Goal: Task Accomplishment & Management: Manage account settings

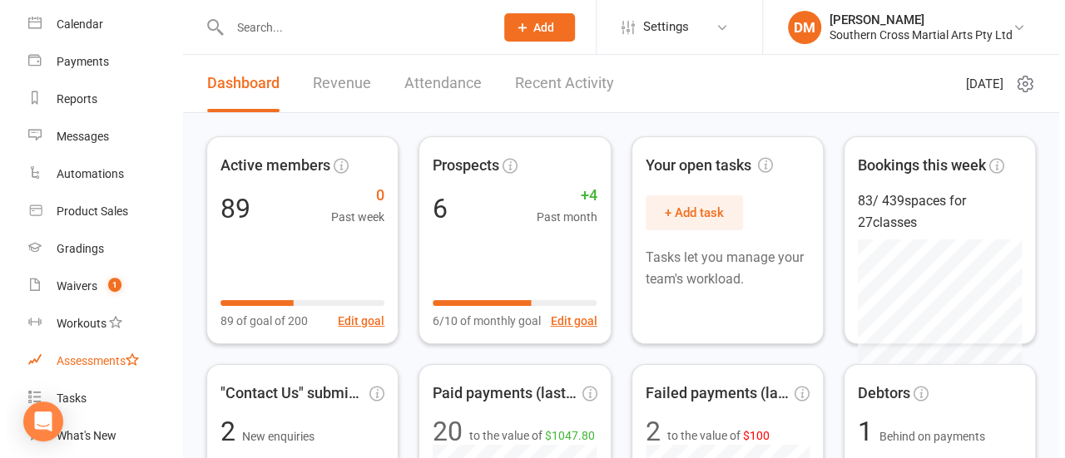
scroll to position [166, 0]
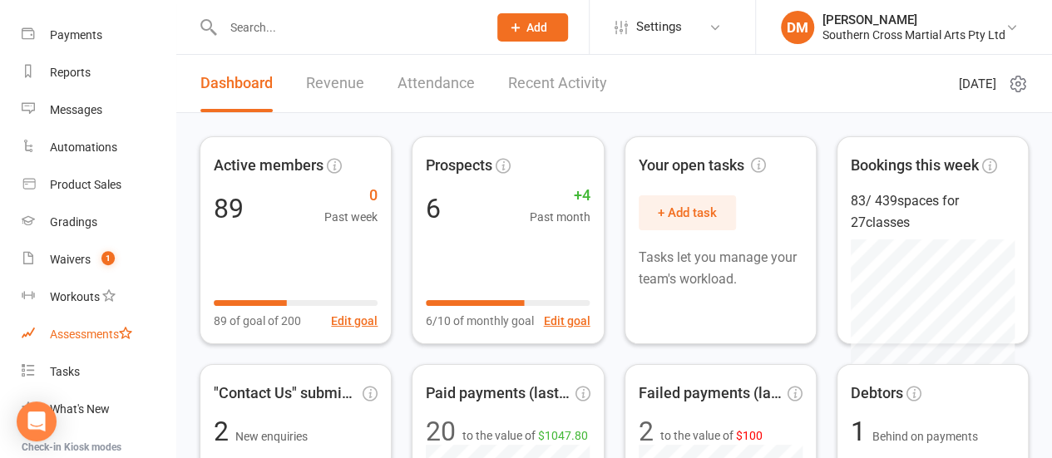
click at [91, 333] on div "Assessments" at bounding box center [91, 334] width 82 height 13
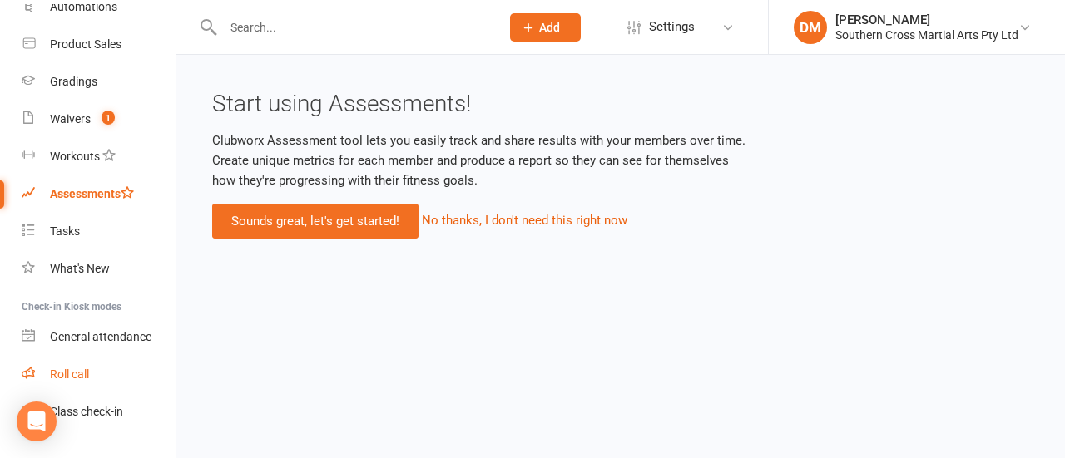
scroll to position [333, 0]
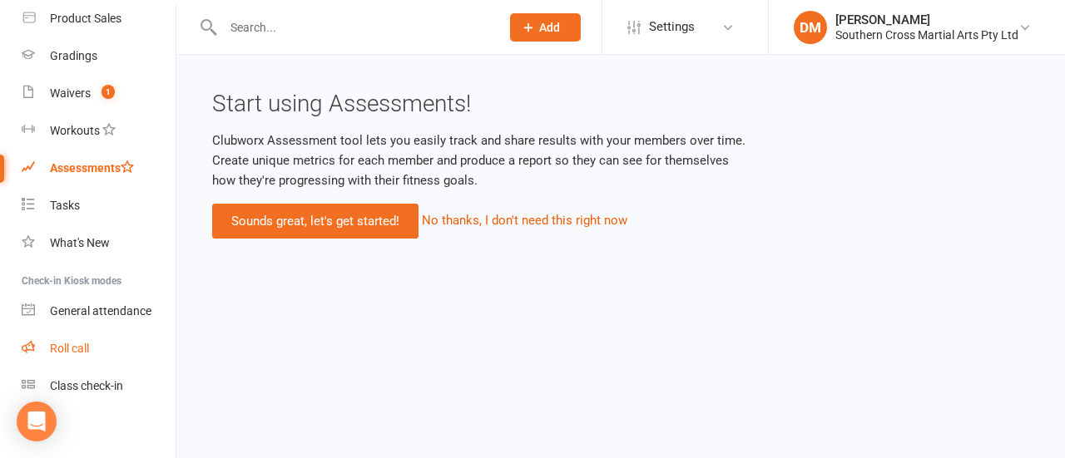
click at [77, 345] on div "Roll call" at bounding box center [69, 348] width 39 height 13
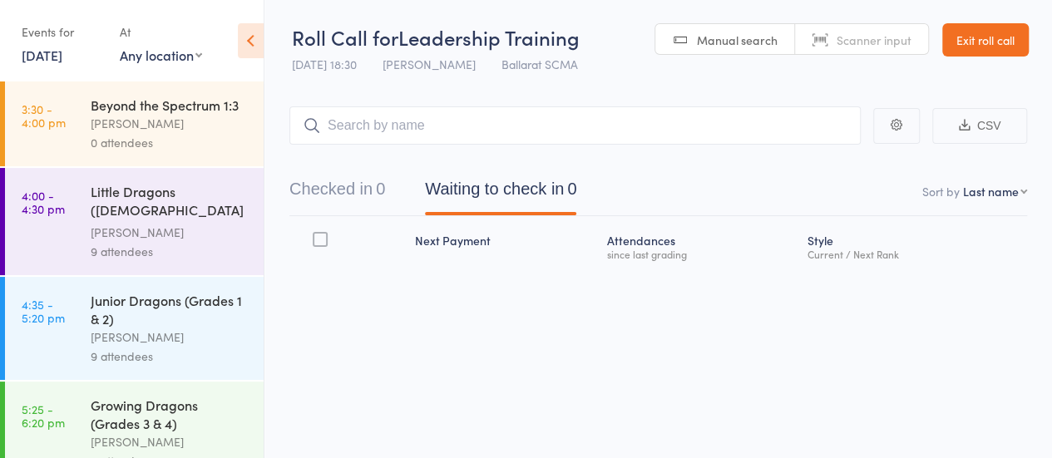
click at [377, 131] on input "search" at bounding box center [574, 125] width 571 height 38
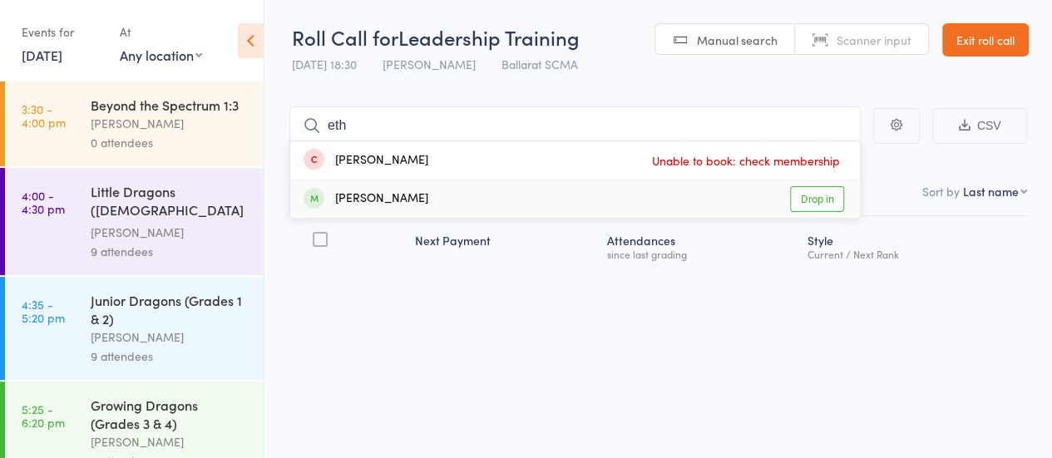
type input "eth"
click at [793, 196] on link "Drop in" at bounding box center [817, 199] width 54 height 26
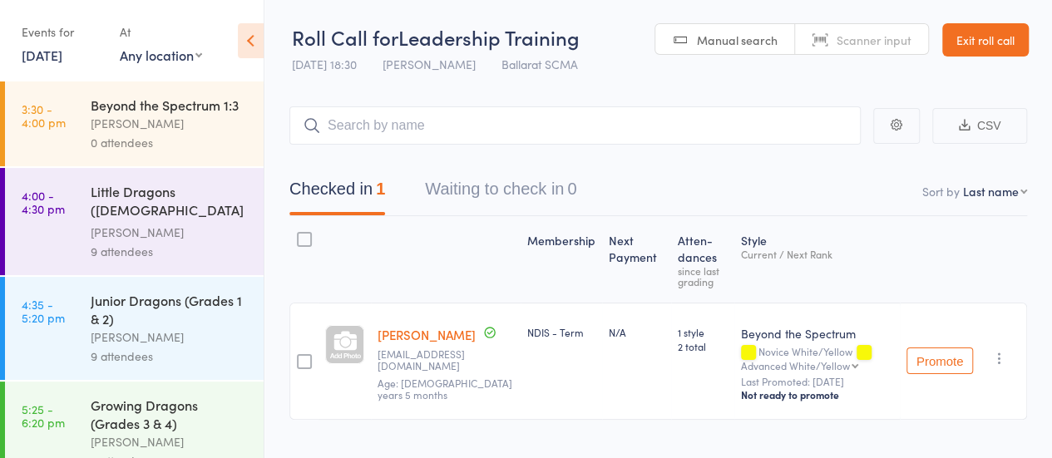
click at [960, 32] on link "Exit roll call" at bounding box center [985, 39] width 86 height 33
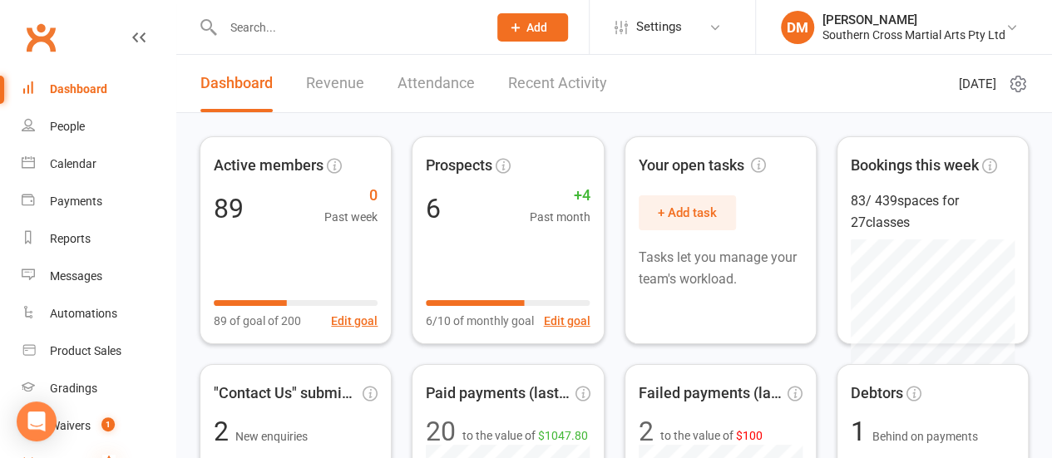
scroll to position [166, 0]
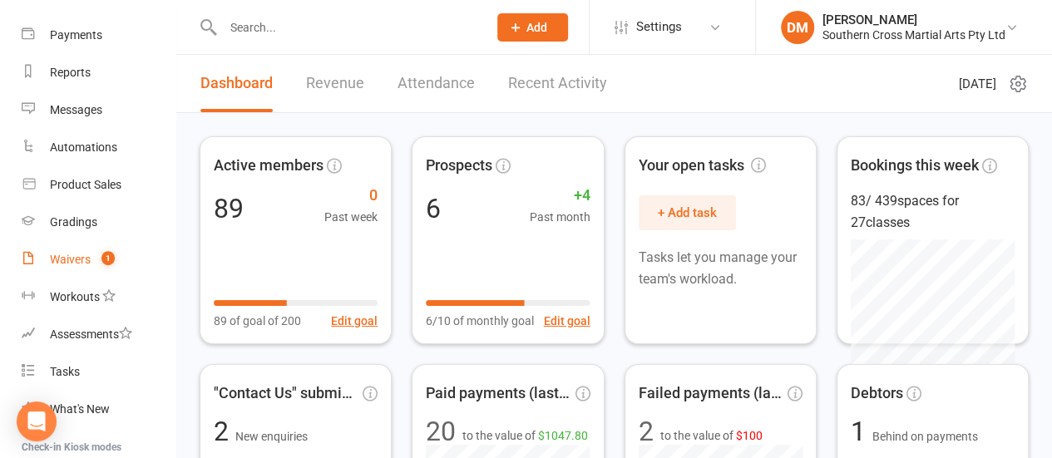
click at [77, 254] on div "Waivers" at bounding box center [70, 259] width 41 height 13
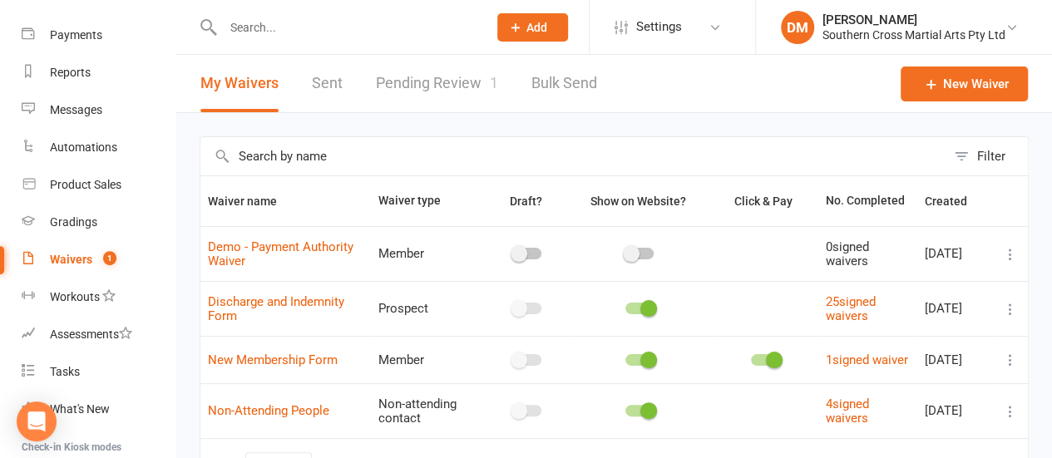
click at [467, 89] on link "Pending Review 1" at bounding box center [437, 83] width 122 height 57
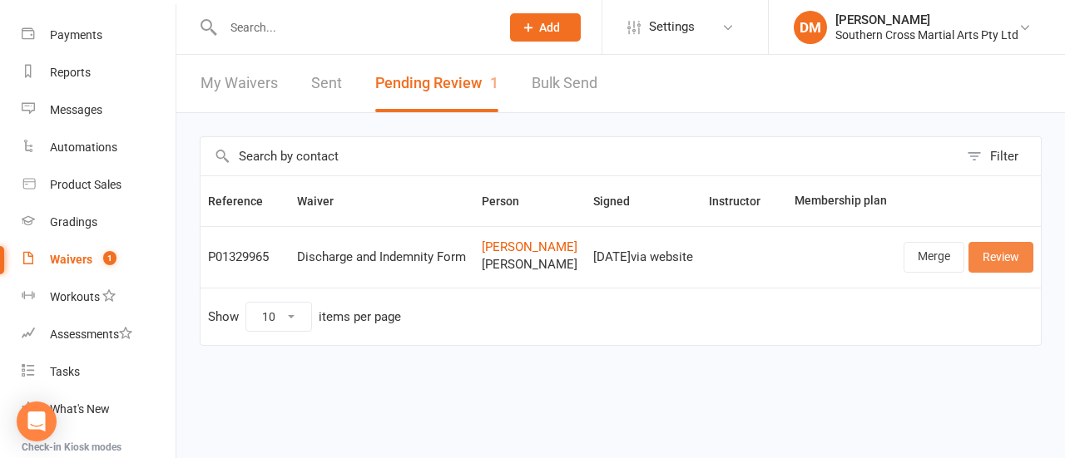
click at [1007, 272] on link "Review" at bounding box center [1000, 257] width 65 height 30
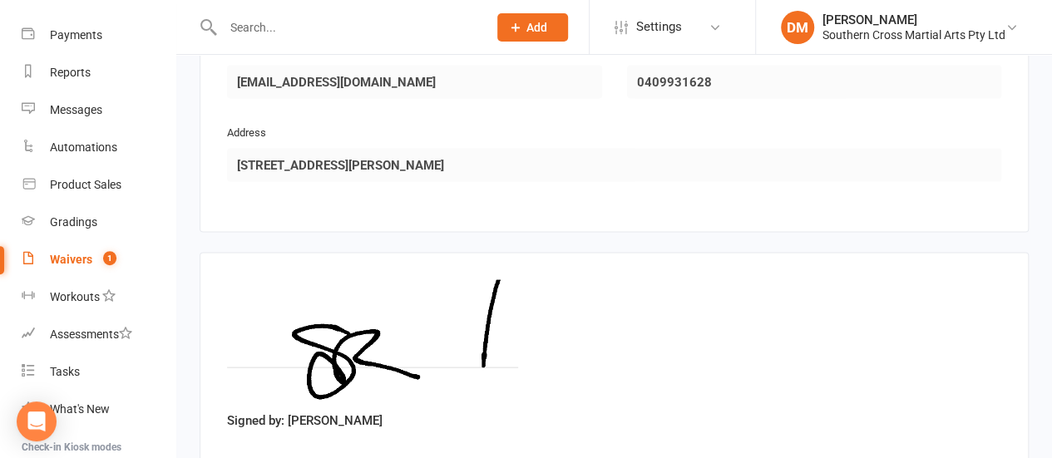
scroll to position [1654, 0]
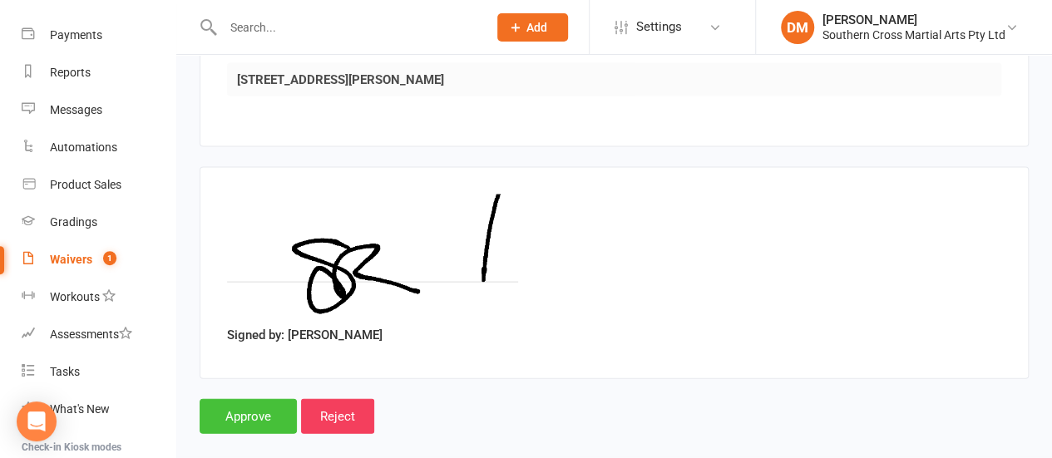
click at [253, 399] on input "Approve" at bounding box center [248, 416] width 97 height 35
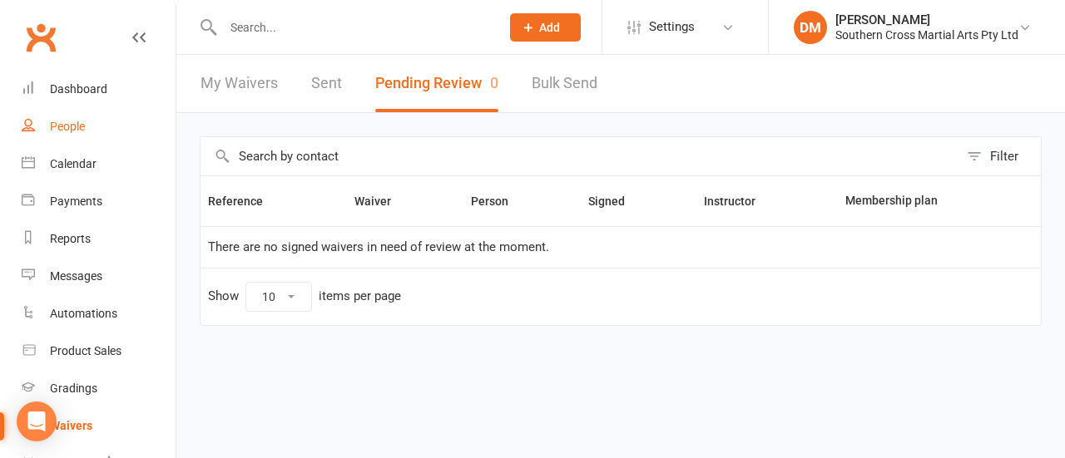
click at [68, 127] on div "People" at bounding box center [67, 126] width 35 height 13
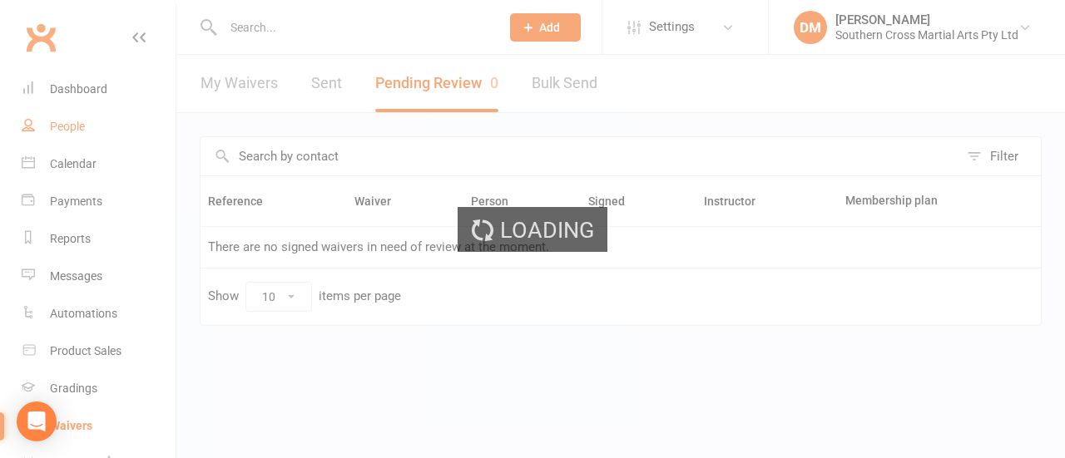
select select "100"
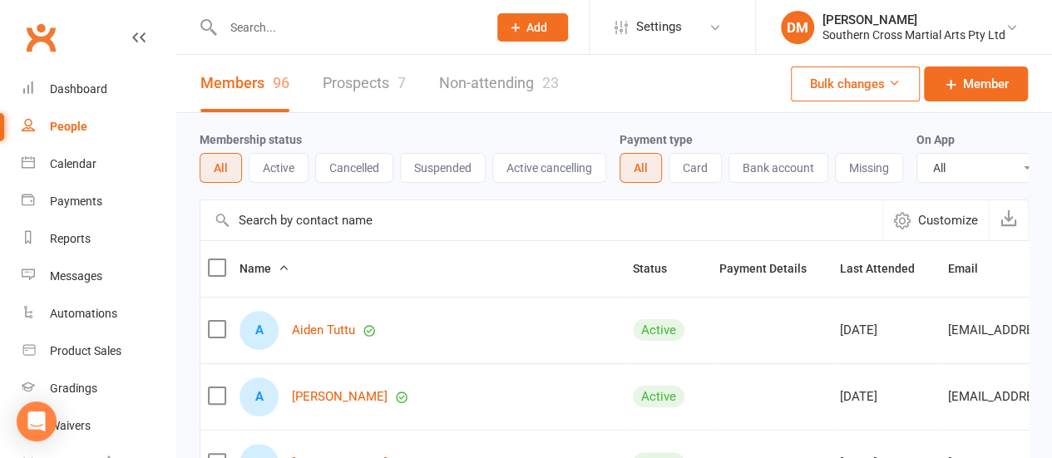
click at [256, 31] on input "text" at bounding box center [347, 27] width 258 height 23
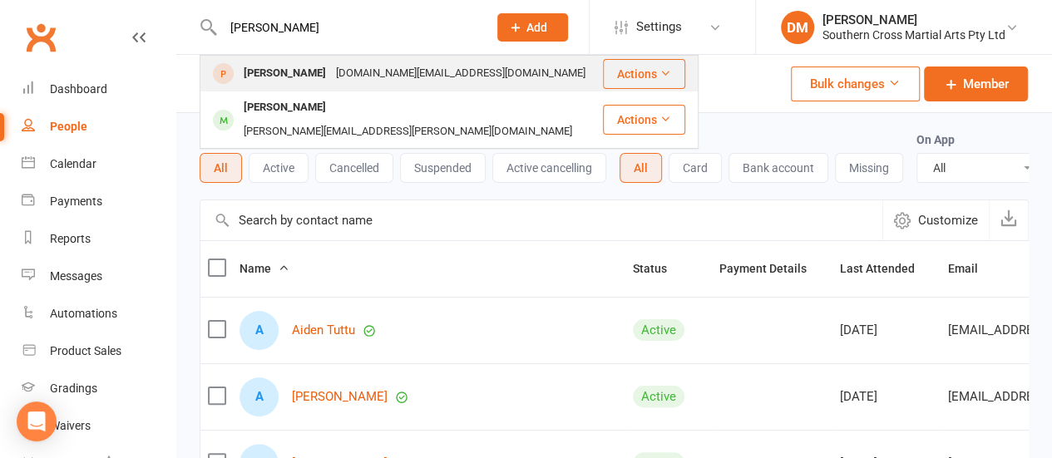
type input "riley"
click at [355, 77] on div "gsrogers76.sr@gmail.com" at bounding box center [460, 74] width 259 height 24
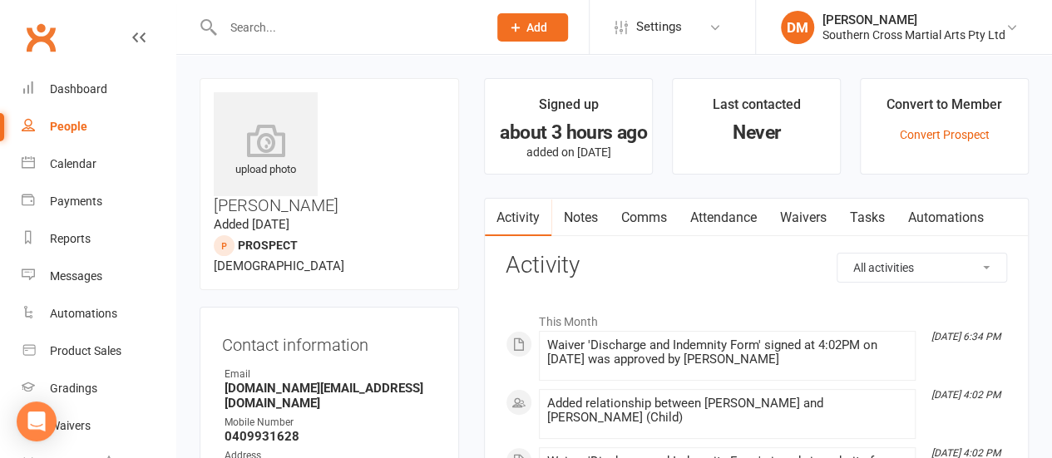
click at [259, 29] on input "text" at bounding box center [347, 27] width 258 height 23
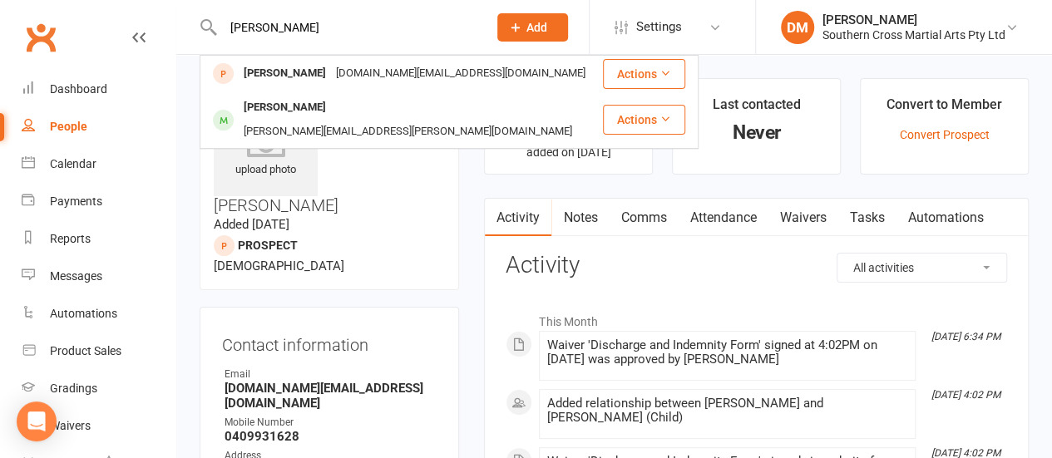
type input "riley"
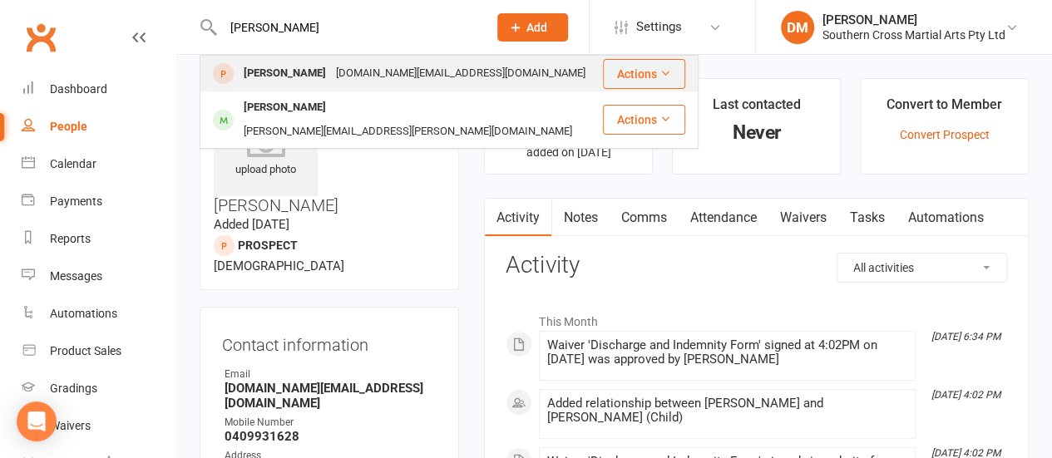
click at [306, 77] on div "Riley Rogers" at bounding box center [285, 74] width 92 height 24
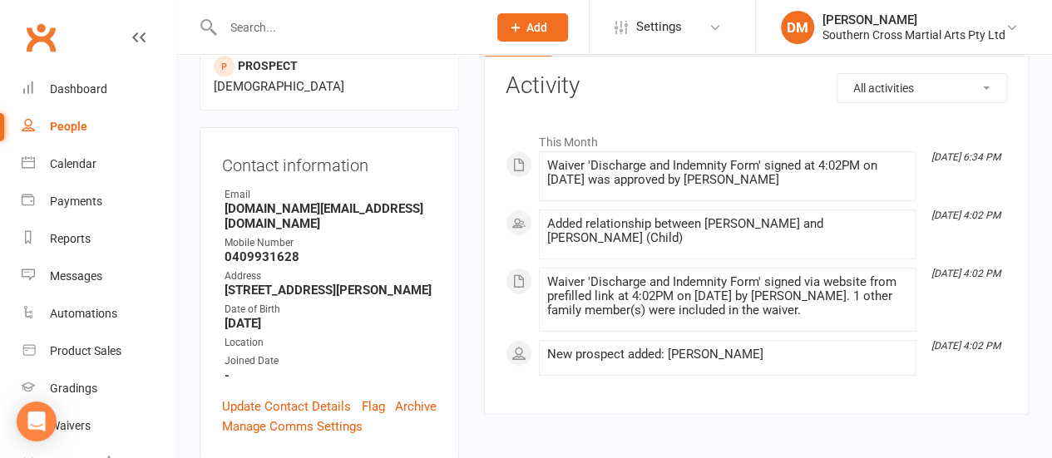
scroll to position [250, 0]
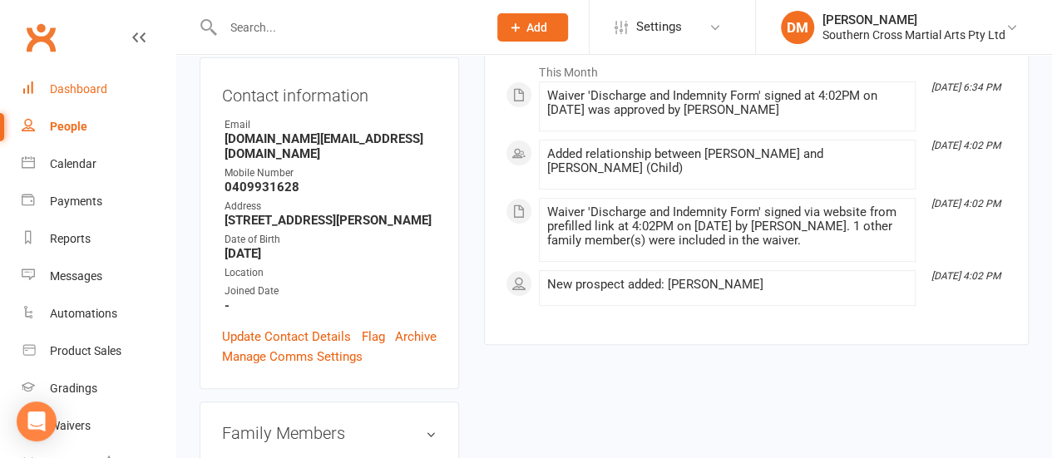
click at [95, 86] on div "Dashboard" at bounding box center [78, 88] width 57 height 13
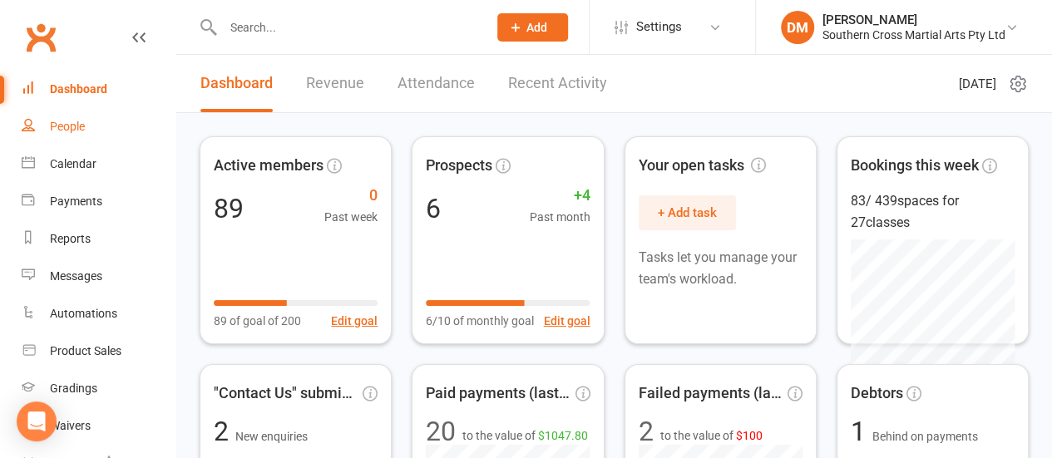
click at [77, 128] on div "People" at bounding box center [67, 126] width 35 height 13
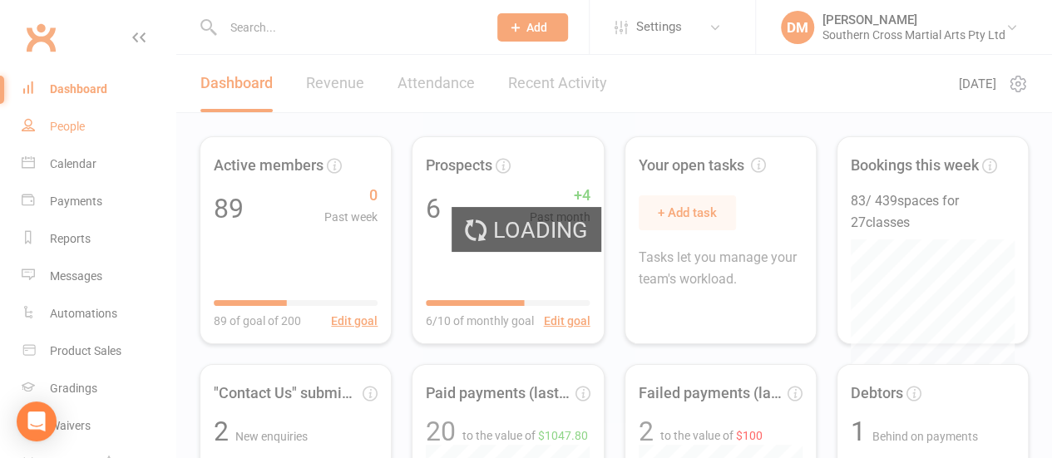
select select "100"
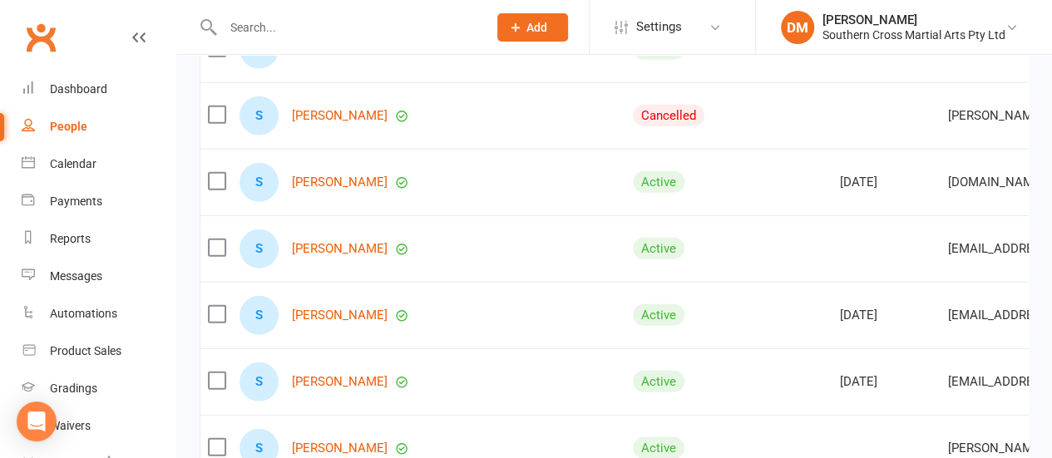
scroll to position [5323, 0]
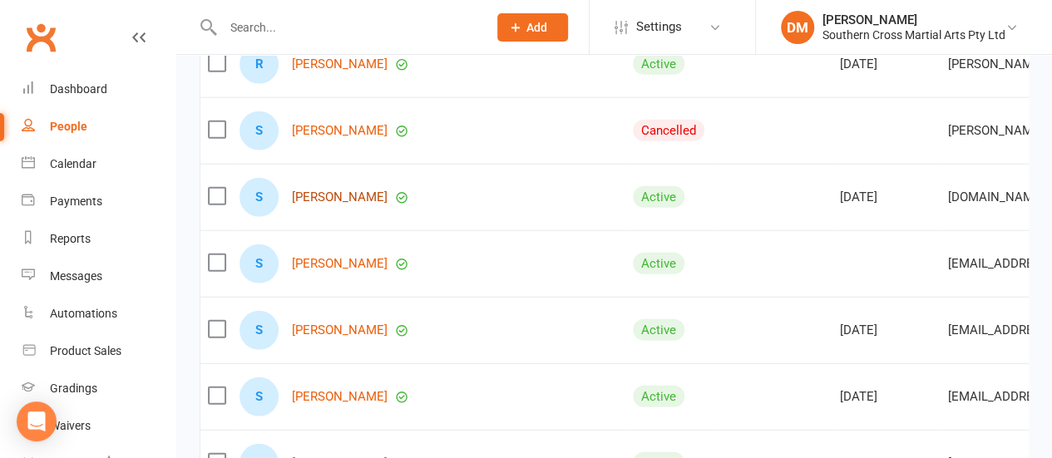
click at [319, 190] on link "Shane Rogers" at bounding box center [340, 197] width 96 height 14
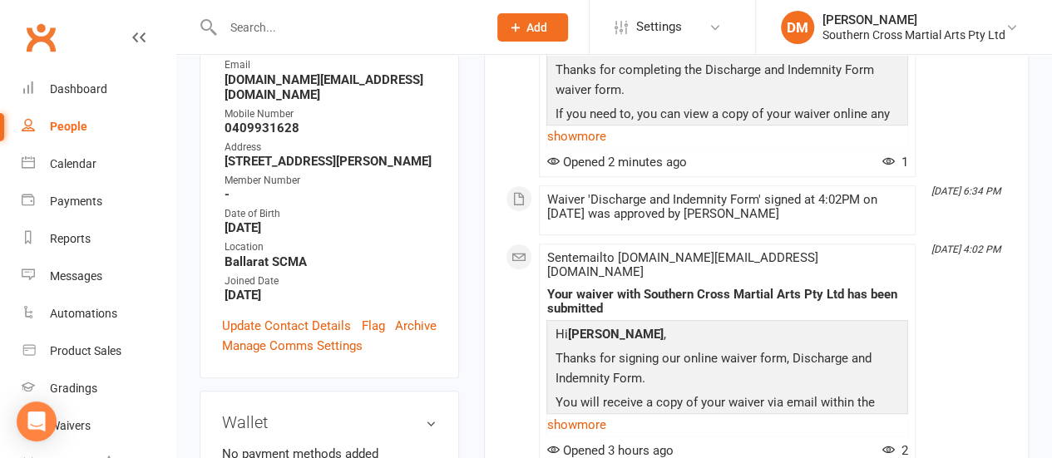
scroll to position [416, 0]
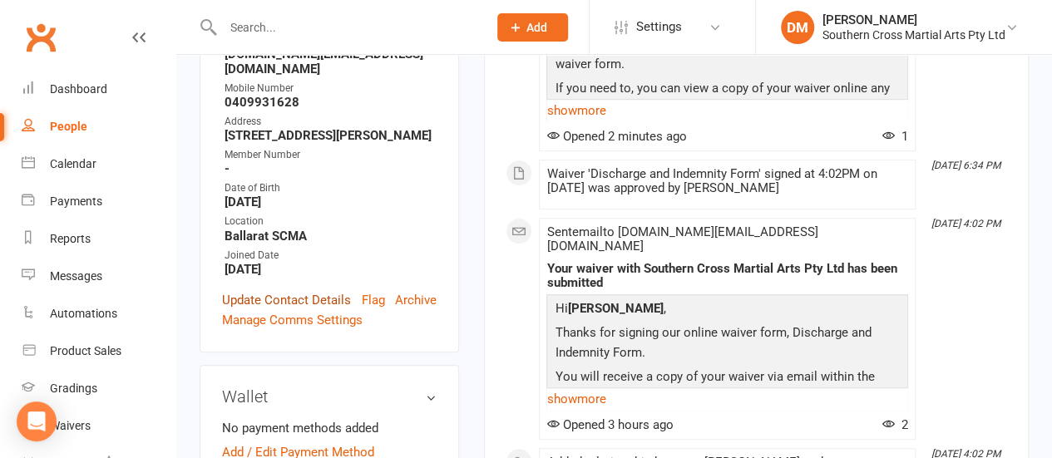
click at [283, 290] on link "Update Contact Details" at bounding box center [286, 300] width 129 height 20
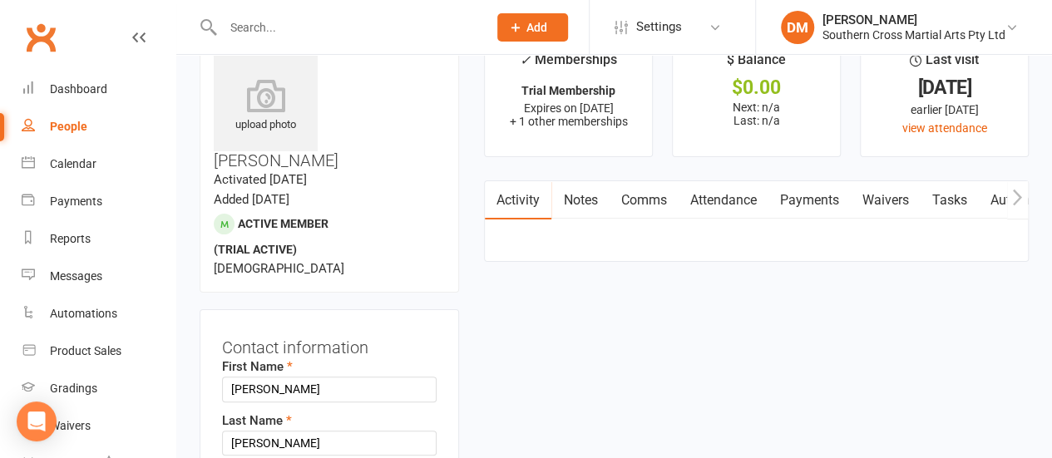
scroll to position [83, 0]
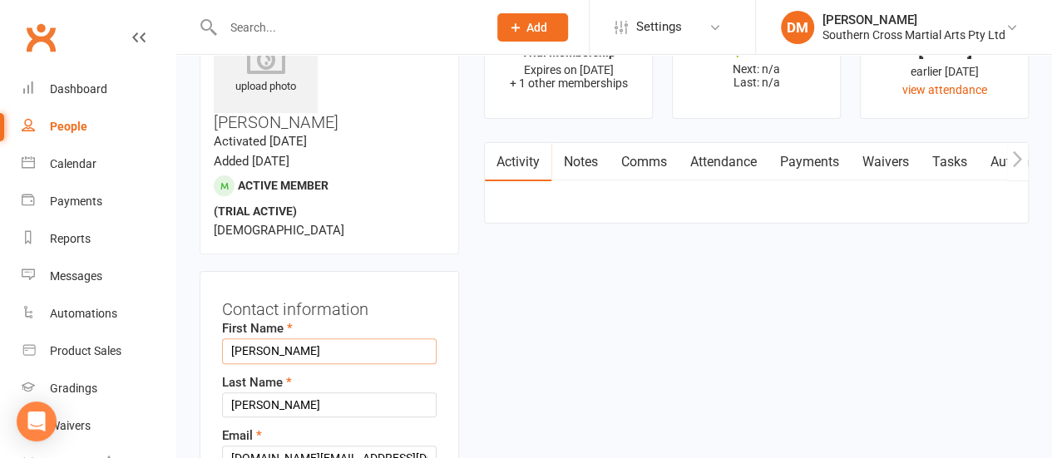
click at [248, 338] on input "Shane" at bounding box center [329, 350] width 215 height 25
click at [247, 338] on input "Shane" at bounding box center [329, 350] width 215 height 25
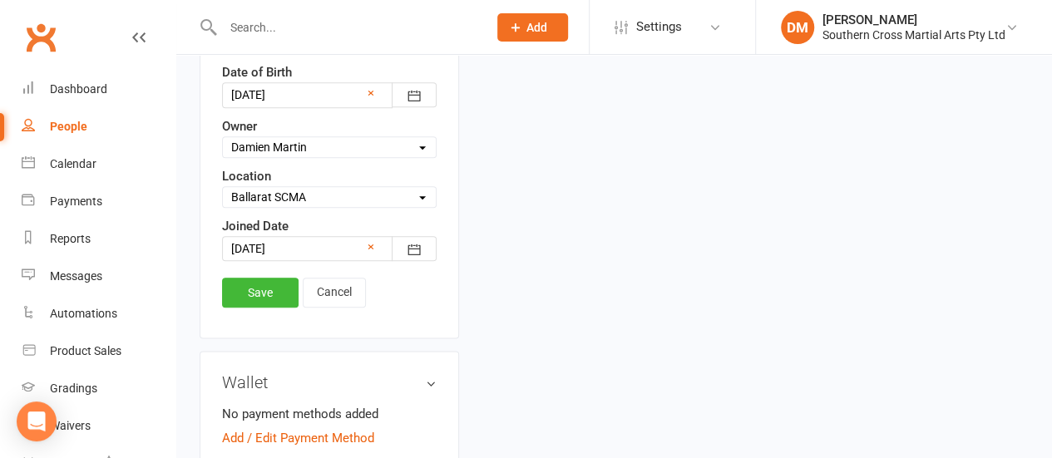
scroll to position [897, 0]
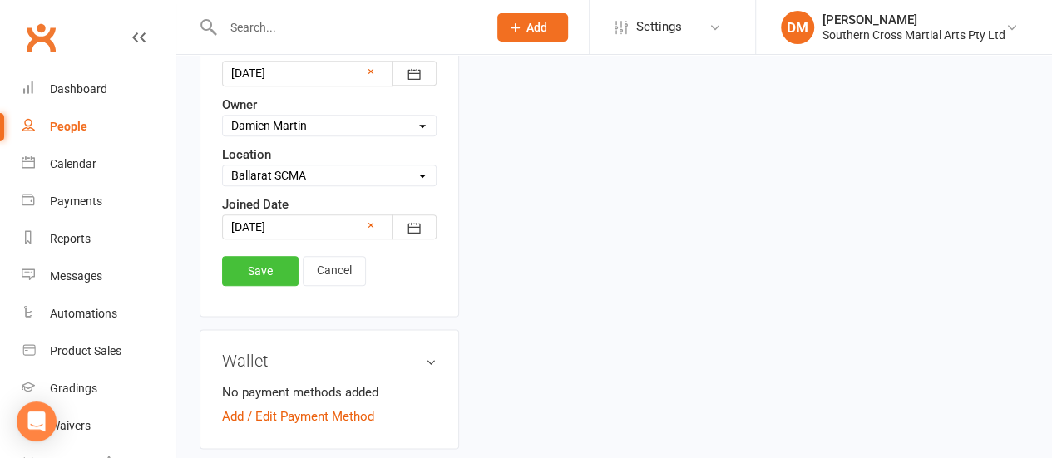
type input "Riley"
click at [247, 256] on link "Save" at bounding box center [260, 271] width 77 height 30
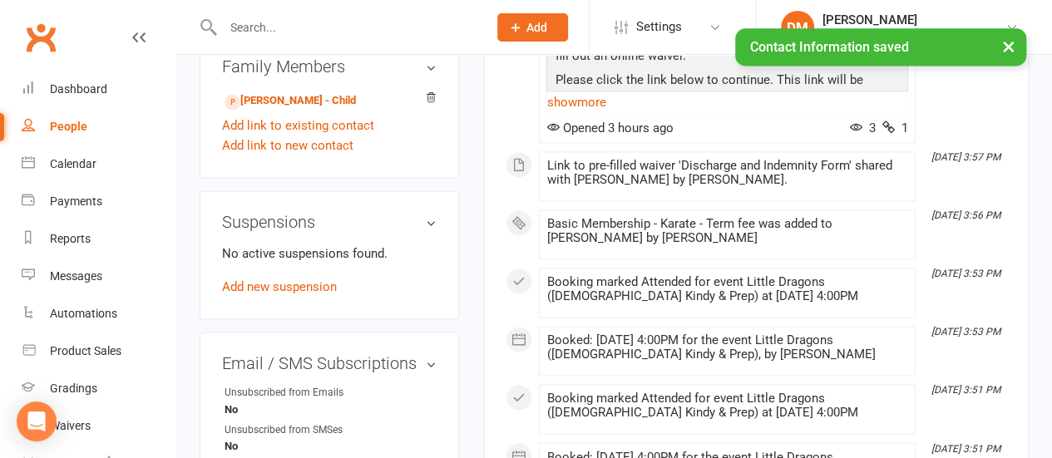
scroll to position [1063, 0]
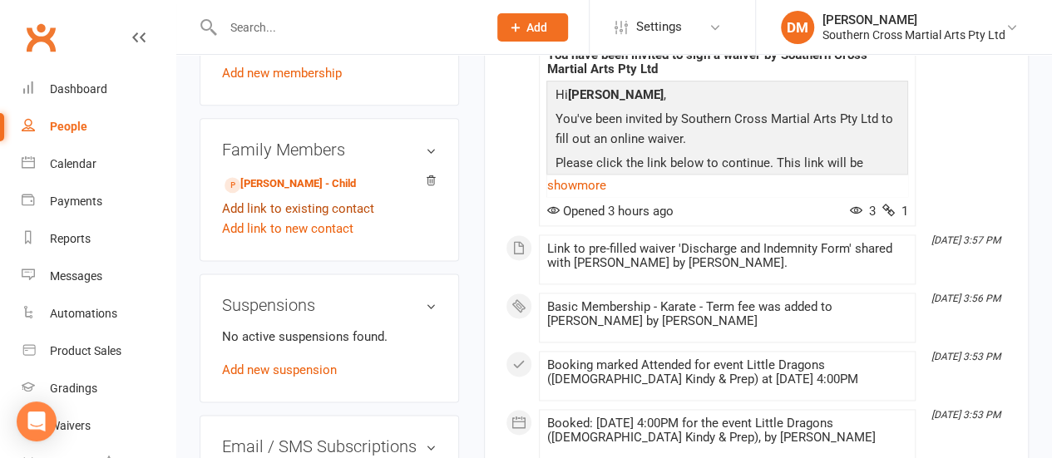
click at [314, 199] on link "Add link to existing contact" at bounding box center [298, 209] width 152 height 20
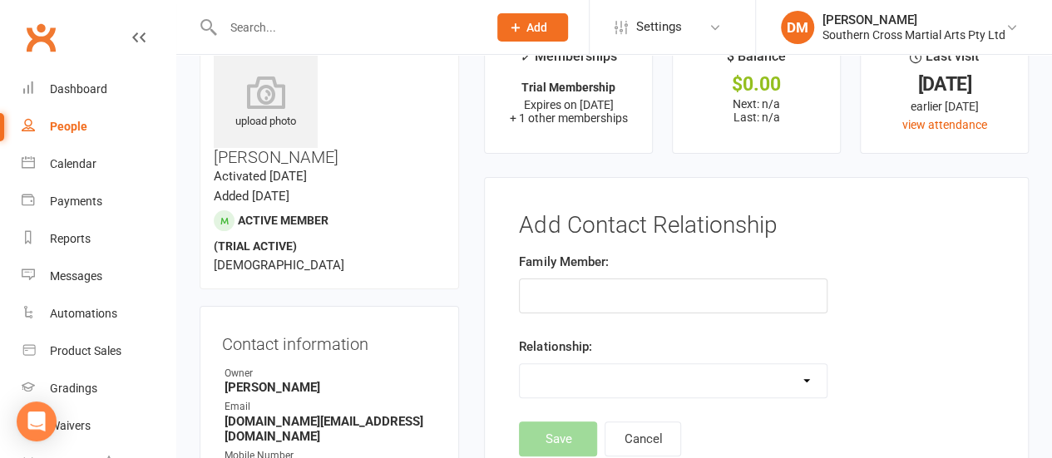
scroll to position [0, 0]
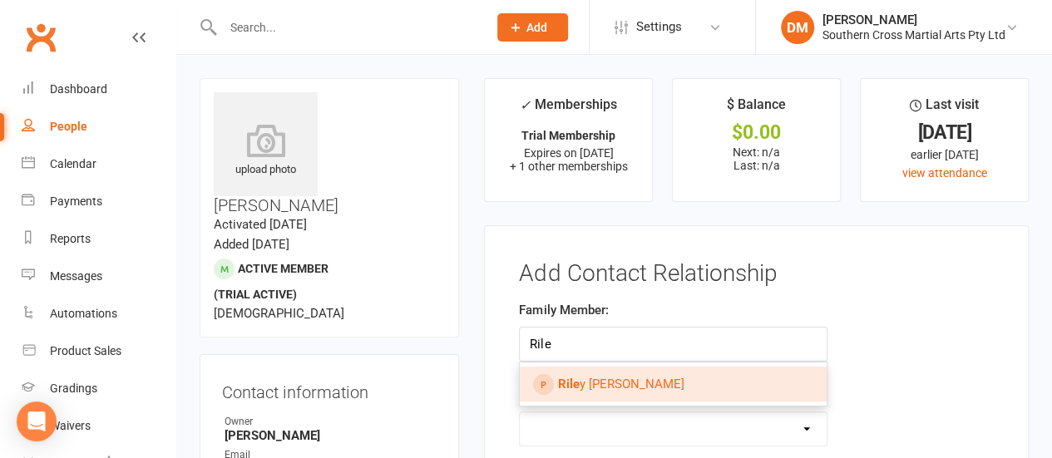
click at [582, 386] on span "Rile y Rogers" at bounding box center [620, 384] width 126 height 15
type input "Riley Rogers"
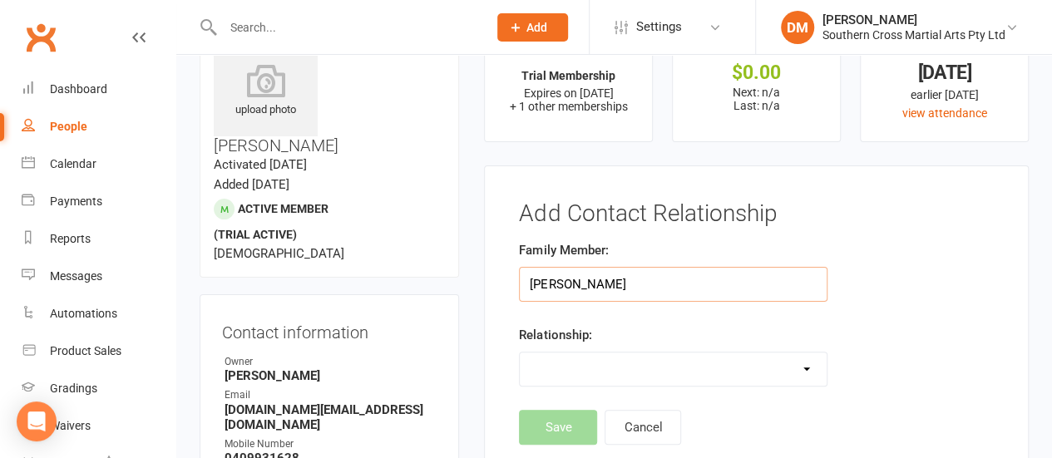
scroll to position [83, 0]
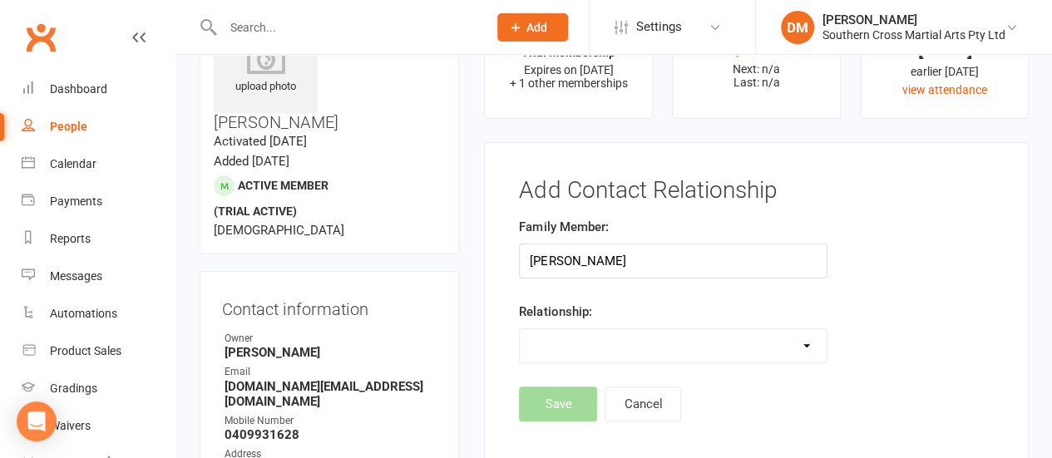
click at [800, 338] on select "Parent / Guardian Child Sibling (parent not in system) Spouse / Partner Cousin …" at bounding box center [673, 345] width 306 height 33
select select "0"
click at [520, 329] on select "Parent / Guardian Child Sibling (parent not in system) Spouse / Partner Cousin …" at bounding box center [673, 345] width 306 height 33
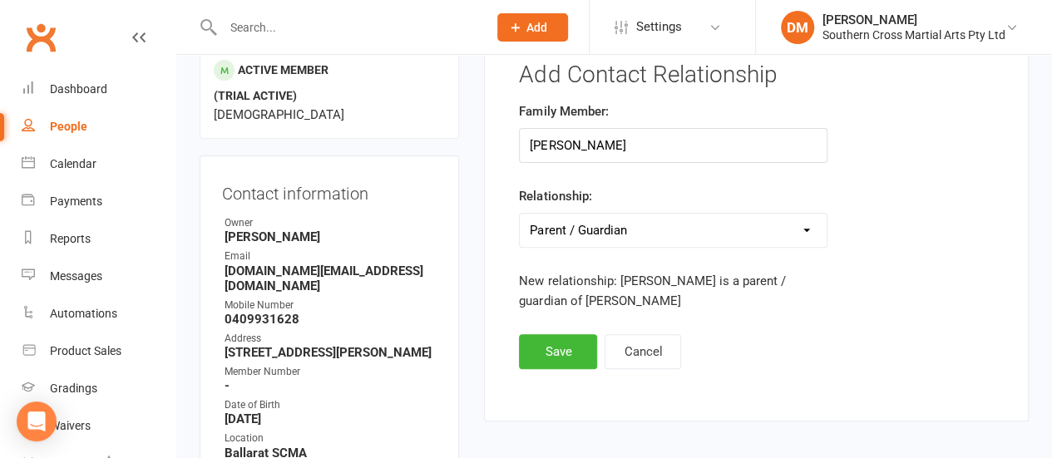
scroll to position [250, 0]
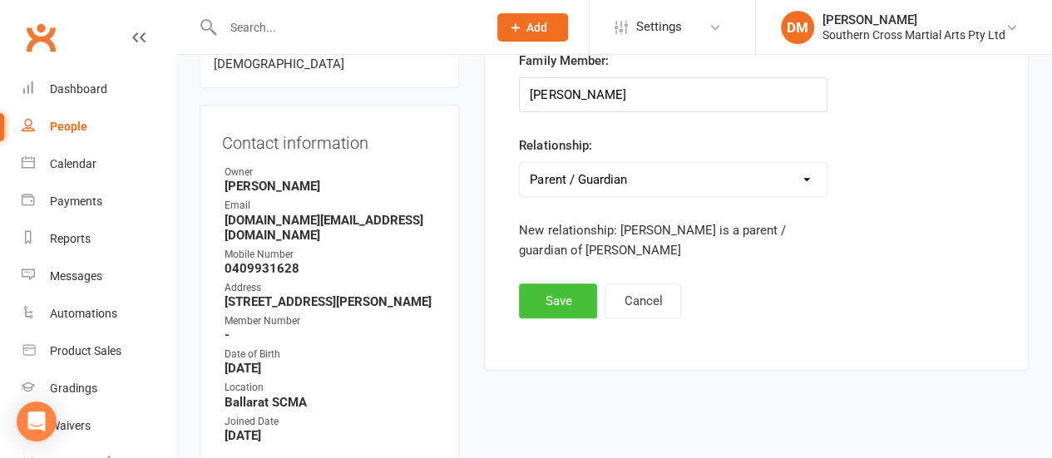
click at [557, 292] on button "Save" at bounding box center [558, 301] width 78 height 35
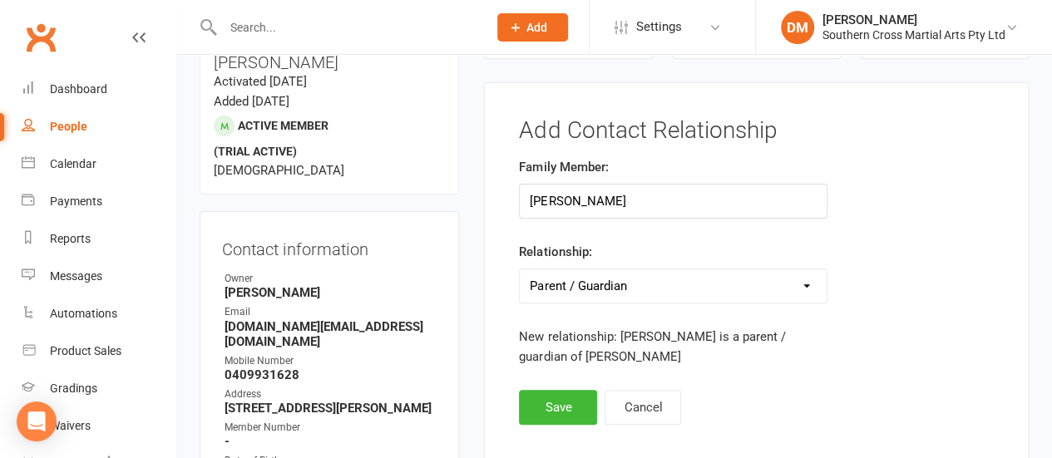
scroll to position [166, 0]
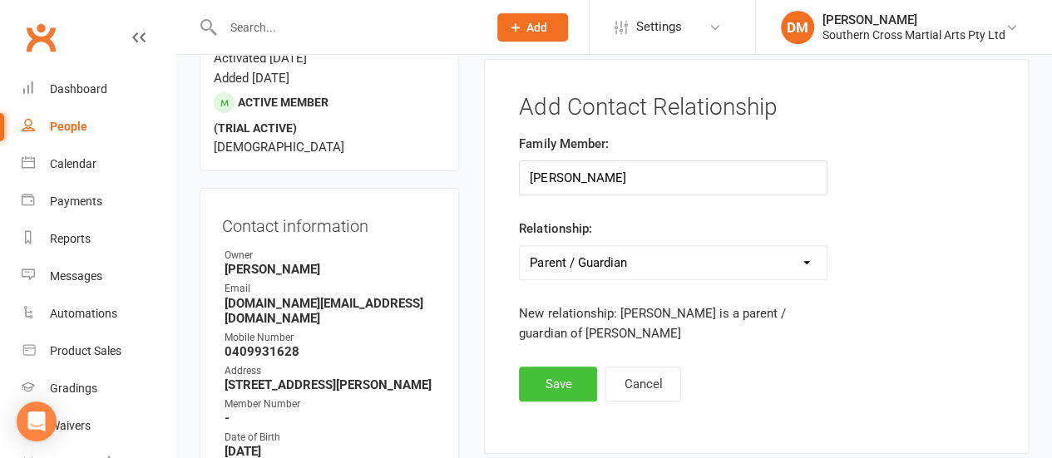
click at [551, 387] on button "Save" at bounding box center [558, 384] width 78 height 35
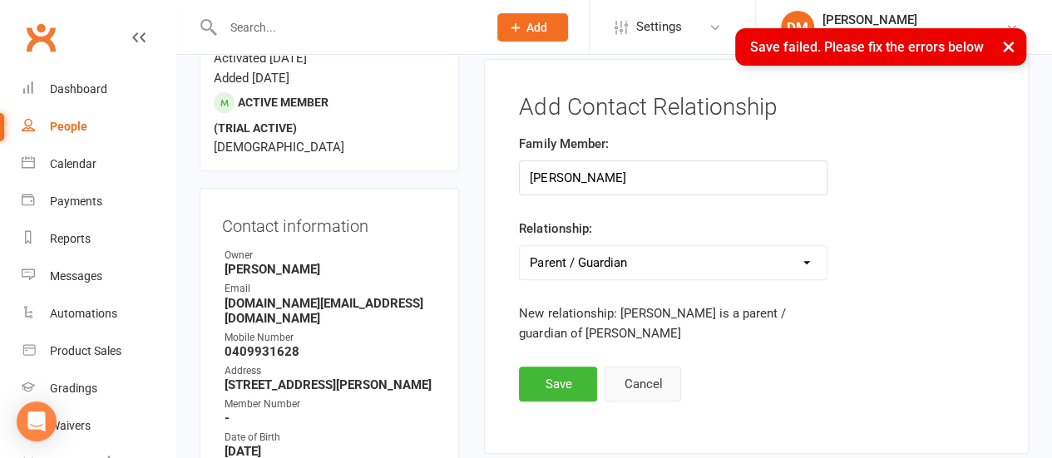
click at [635, 381] on button "Cancel" at bounding box center [643, 384] width 77 height 35
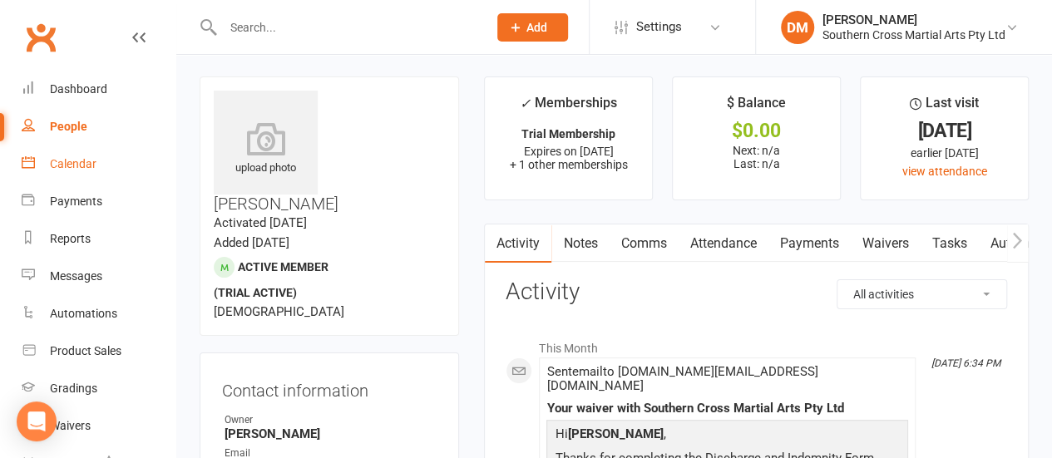
scroll to position [0, 0]
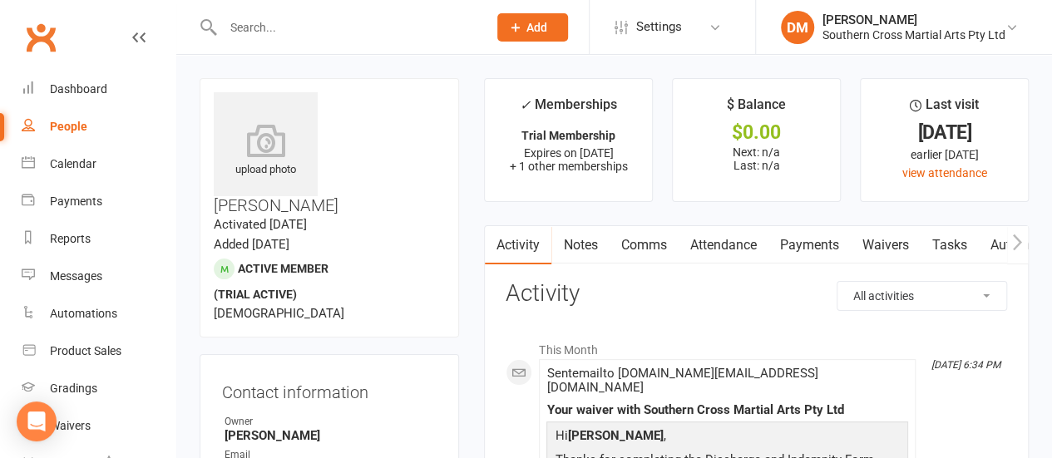
click at [72, 129] on div "People" at bounding box center [68, 126] width 37 height 13
select select "100"
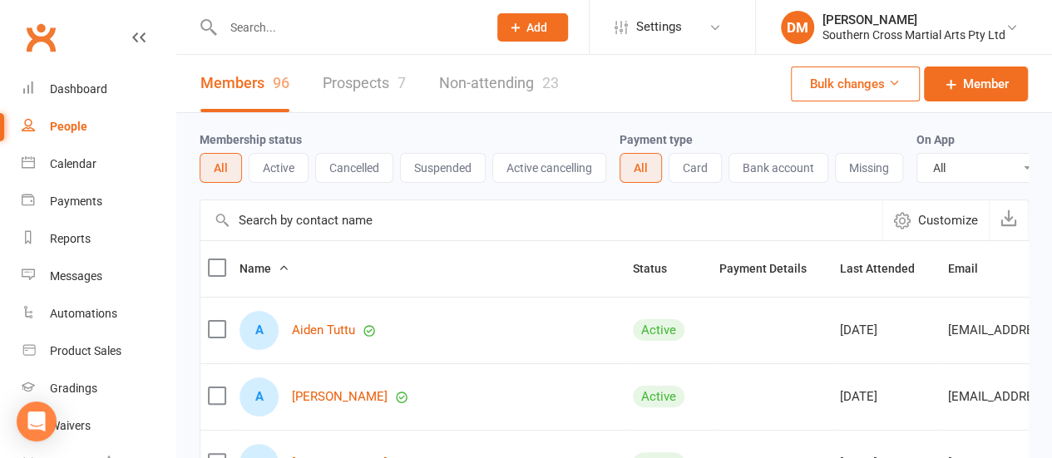
click at [361, 81] on link "Prospects 7" at bounding box center [364, 83] width 83 height 57
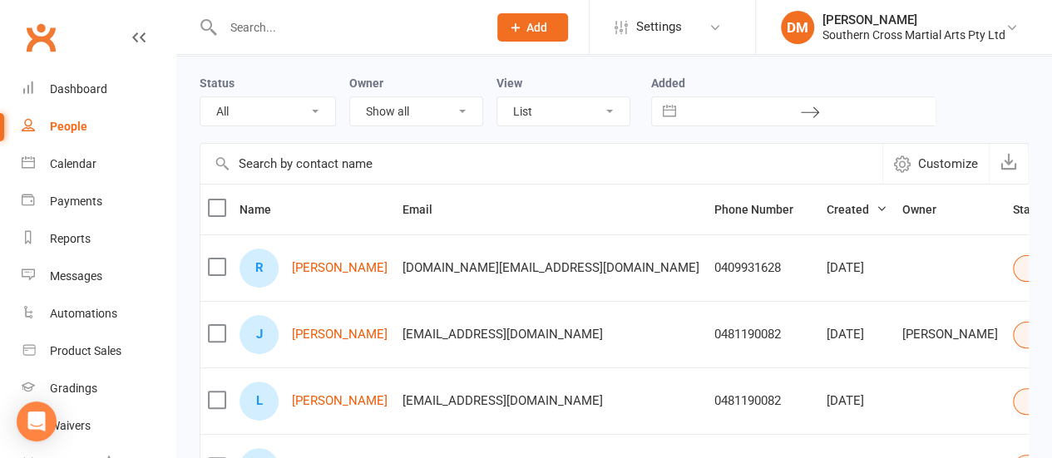
scroll to position [83, 0]
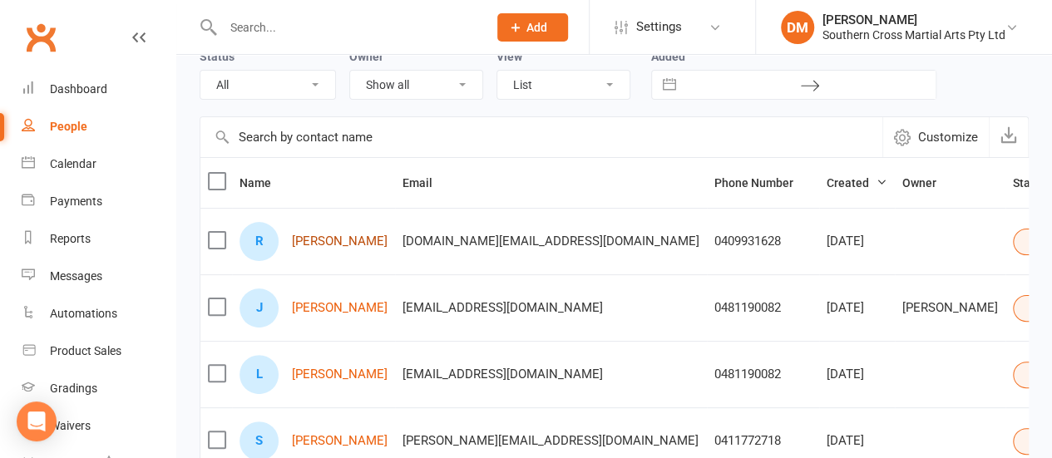
click at [308, 235] on link "Riley Rogers" at bounding box center [340, 242] width 96 height 14
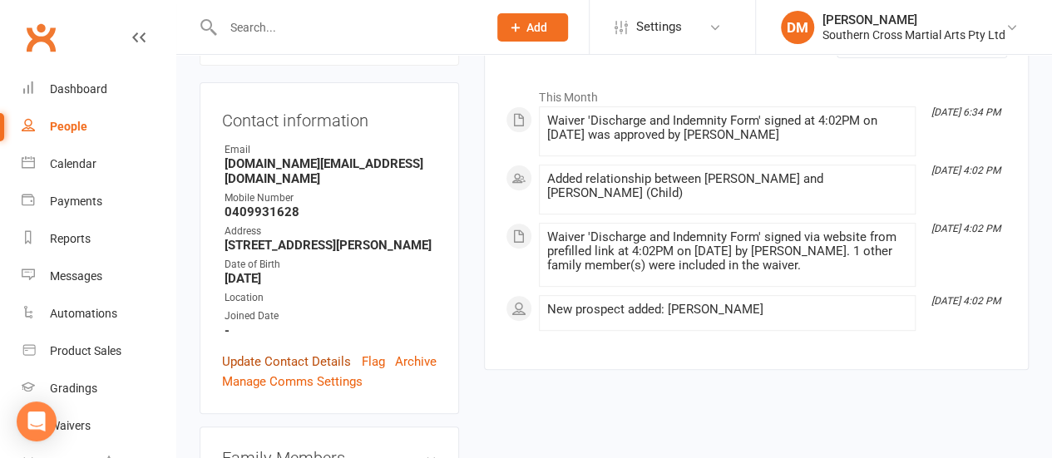
scroll to position [250, 0]
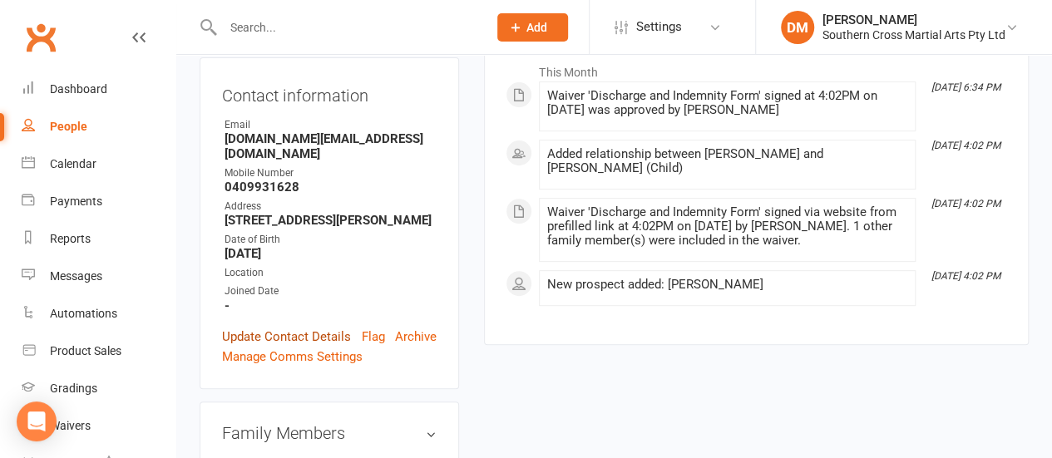
click at [288, 327] on link "Update Contact Details" at bounding box center [286, 337] width 129 height 20
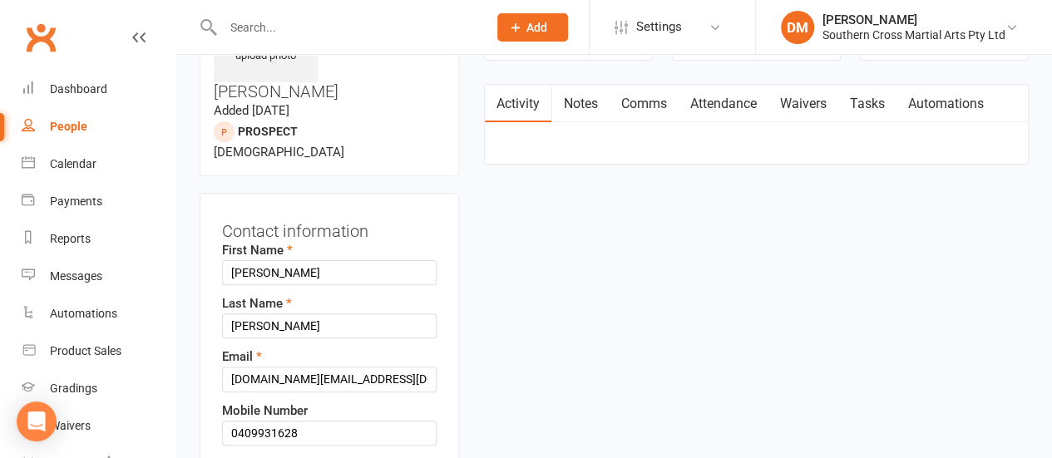
scroll to position [78, 0]
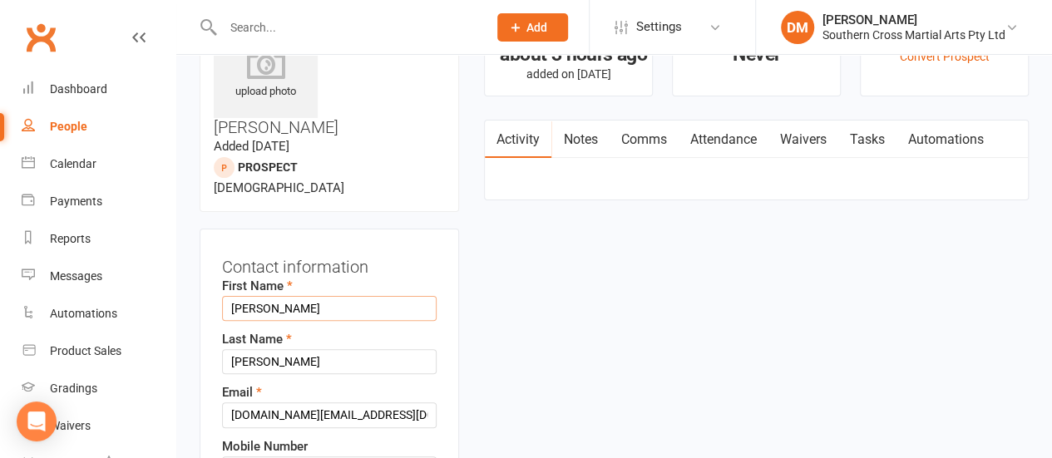
click at [242, 296] on input "Riley" at bounding box center [329, 308] width 215 height 25
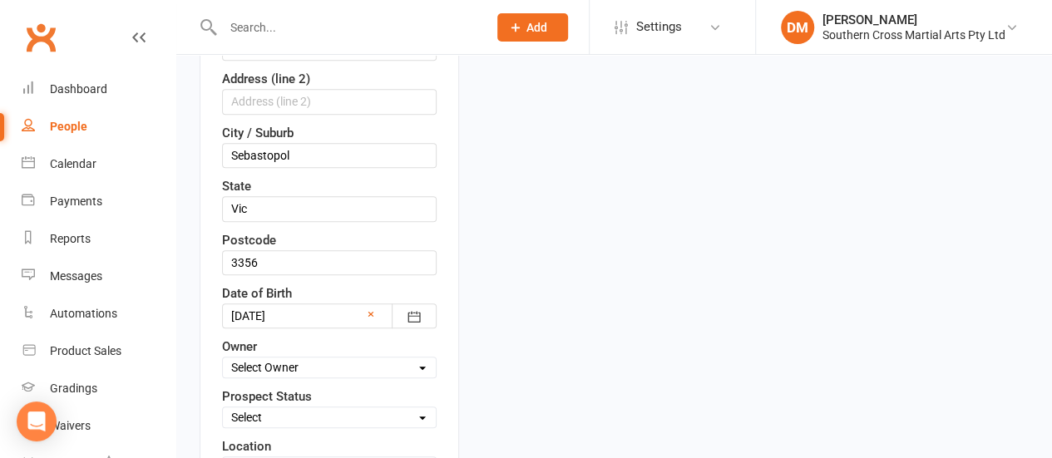
scroll to position [577, 0]
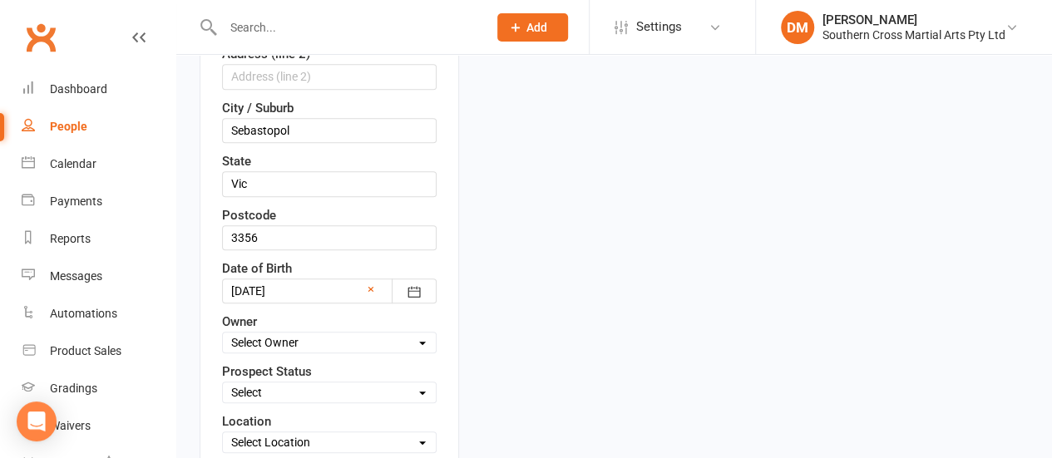
type input "Shane"
click at [297, 334] on select "Select Owner Damien Martin Brielle Halliday" at bounding box center [329, 343] width 213 height 18
select select "0"
click at [223, 334] on select "Select Owner Damien Martin Brielle Halliday" at bounding box center [329, 343] width 213 height 18
click at [299, 383] on select "Select Initial Contact Follow-up Call Follow-up Email Almost Ready Not Ready No…" at bounding box center [329, 392] width 213 height 18
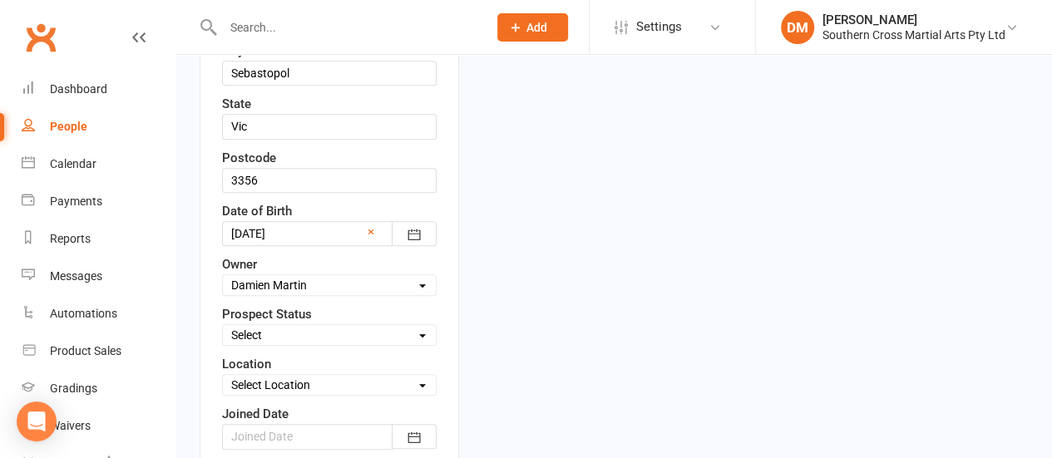
scroll to position [660, 0]
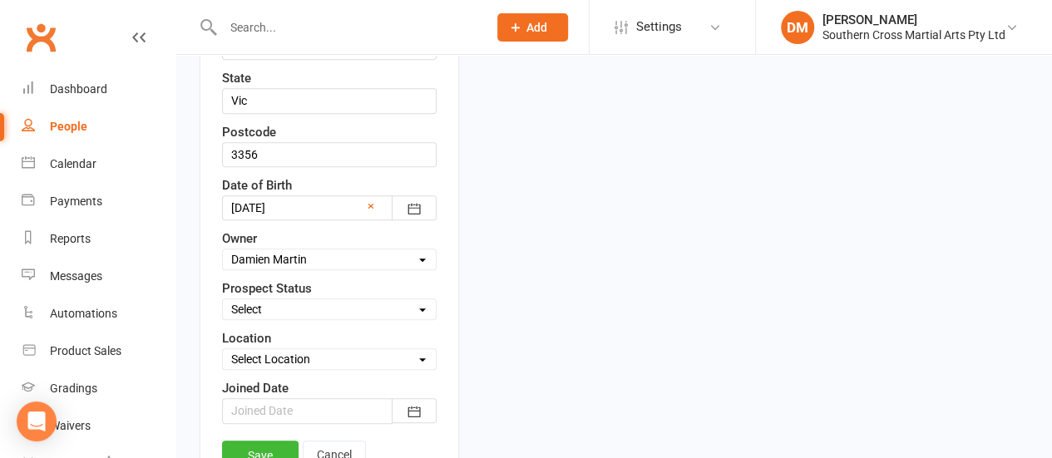
click at [316, 350] on select "Select Location Ballarat SCMA" at bounding box center [329, 359] width 213 height 18
select select "0"
click at [223, 350] on select "Select Location Ballarat SCMA" at bounding box center [329, 359] width 213 height 18
click at [246, 441] on link "Save" at bounding box center [260, 456] width 77 height 30
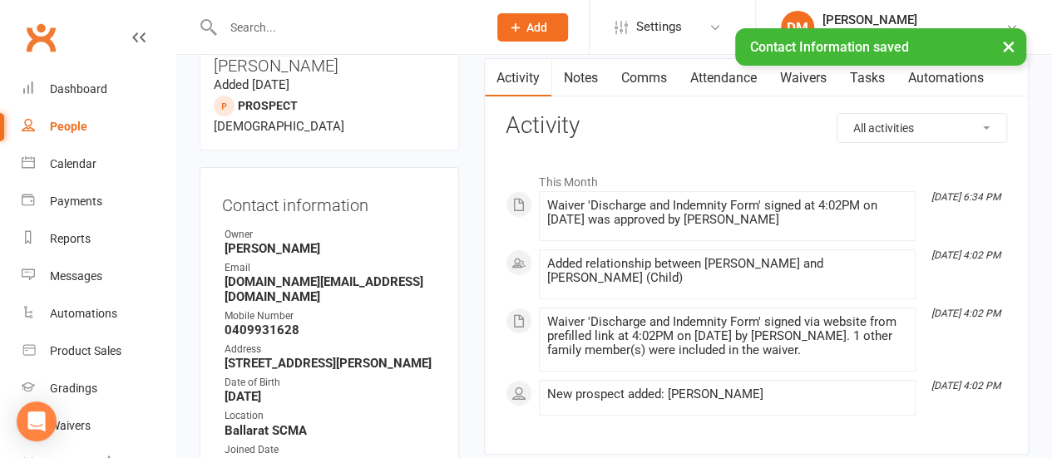
scroll to position [0, 0]
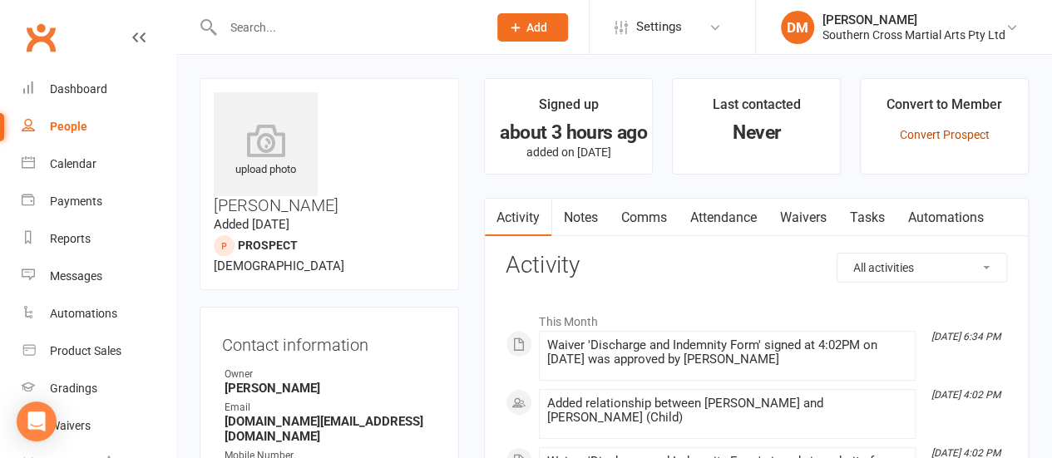
click at [936, 136] on link "Convert Prospect" at bounding box center [945, 134] width 90 height 13
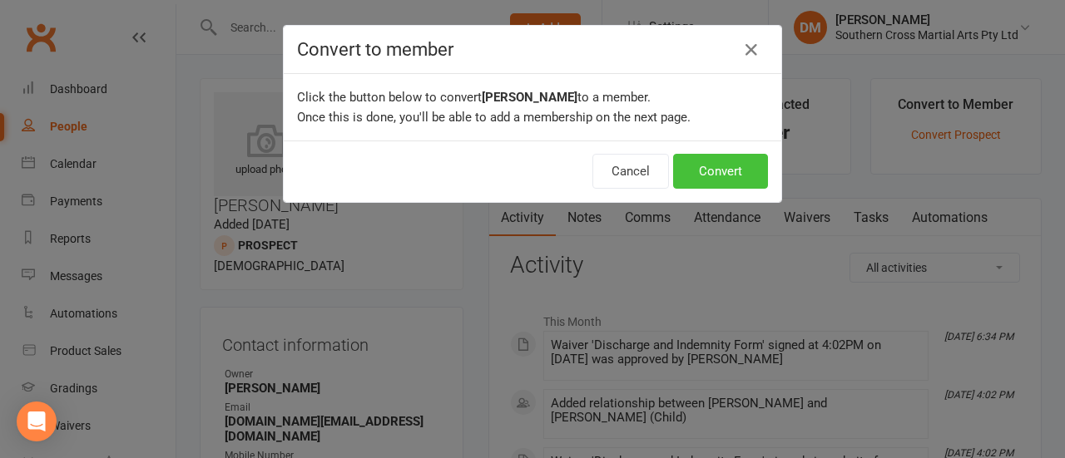
click at [709, 177] on button "Convert" at bounding box center [720, 171] width 95 height 35
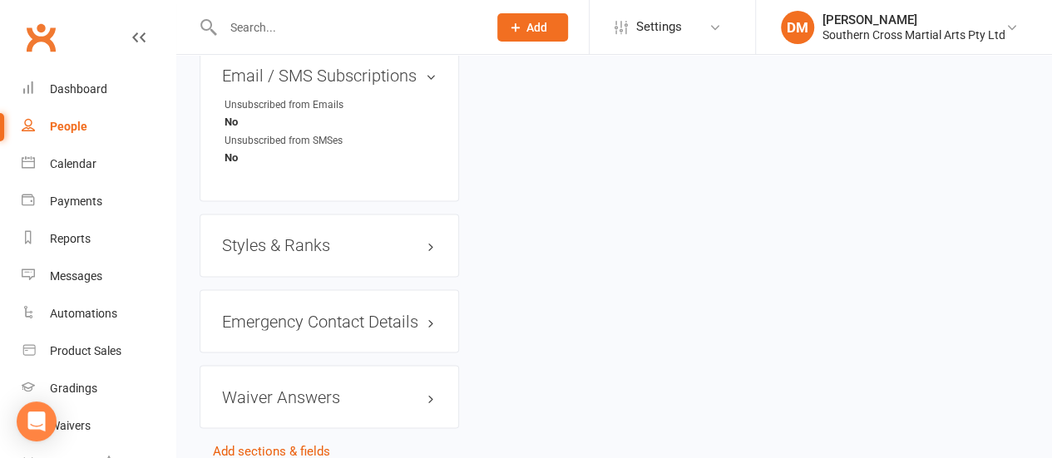
scroll to position [1262, 0]
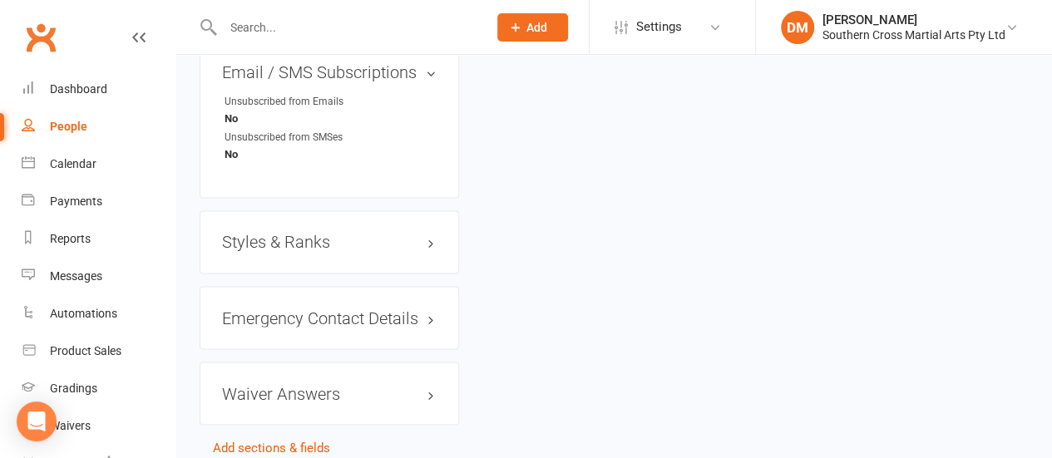
click at [256, 457] on link "Convert to NAC" at bounding box center [256, 467] width 87 height 15
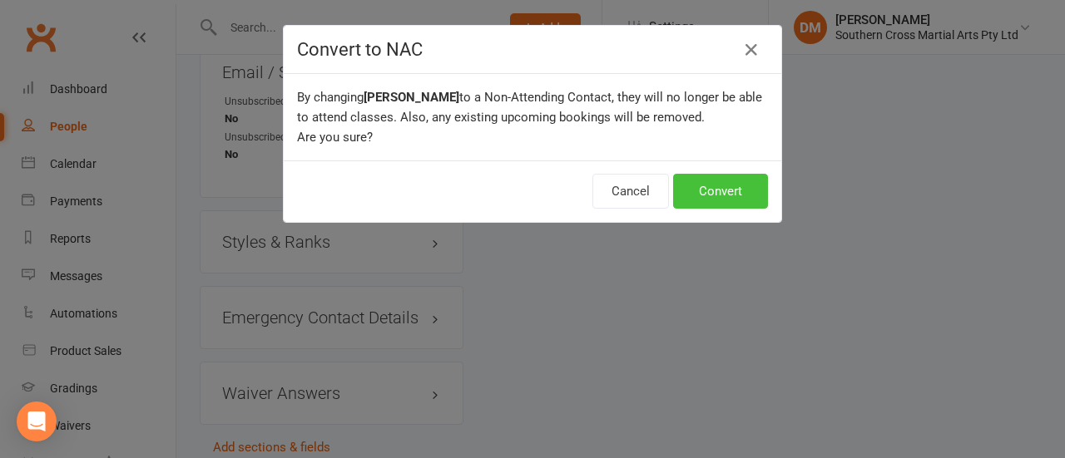
click at [737, 184] on button "Convert" at bounding box center [720, 191] width 95 height 35
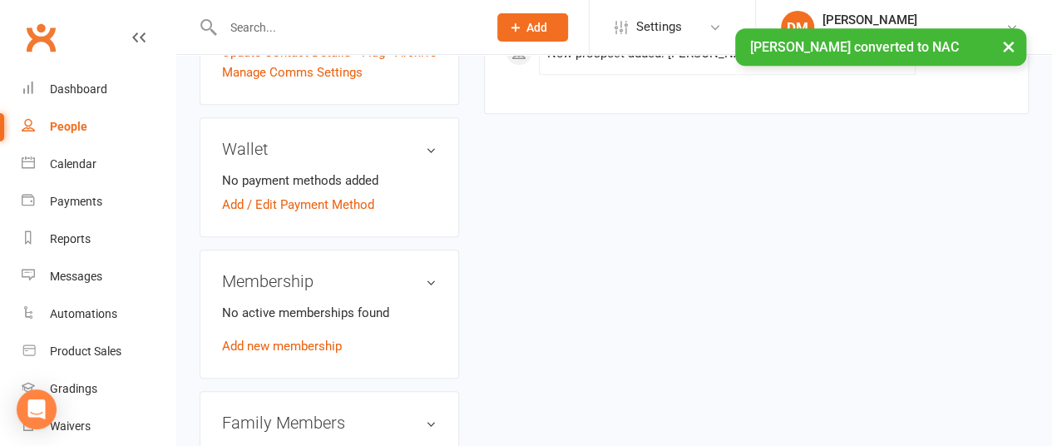
scroll to position [665, 0]
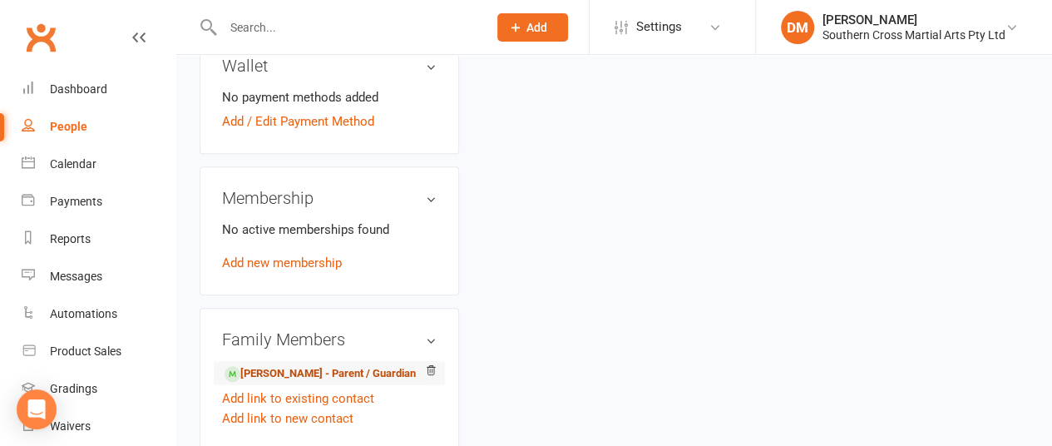
click at [342, 365] on link "Riley Rogers - Parent / Guardian" at bounding box center [320, 373] width 191 height 17
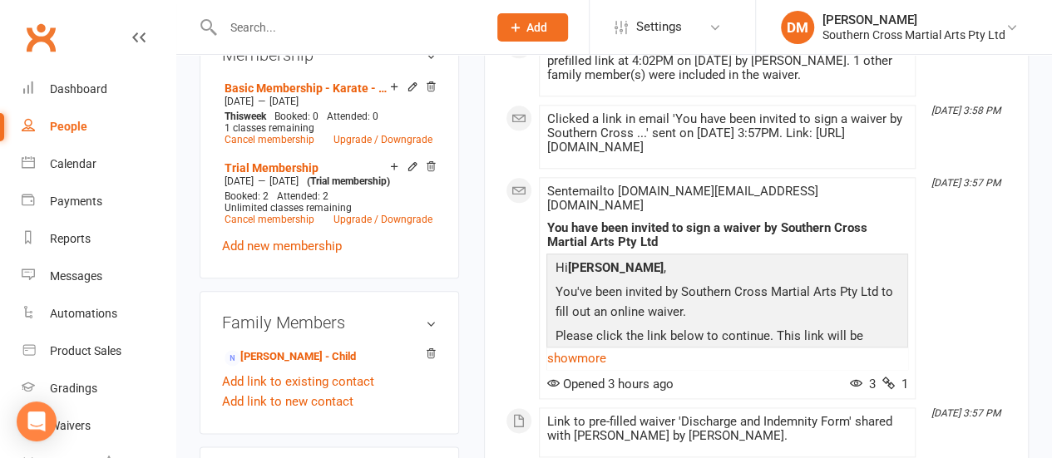
scroll to position [915, 0]
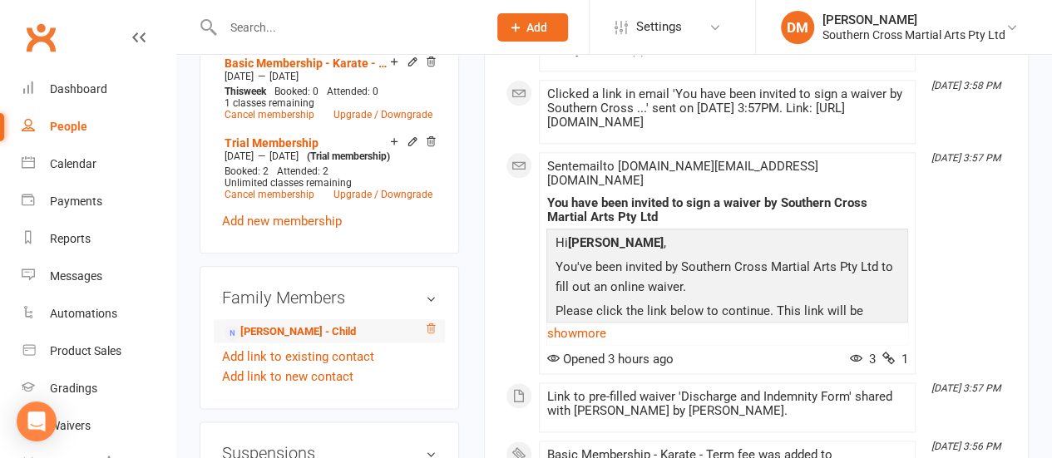
click at [436, 323] on icon at bounding box center [431, 329] width 12 height 12
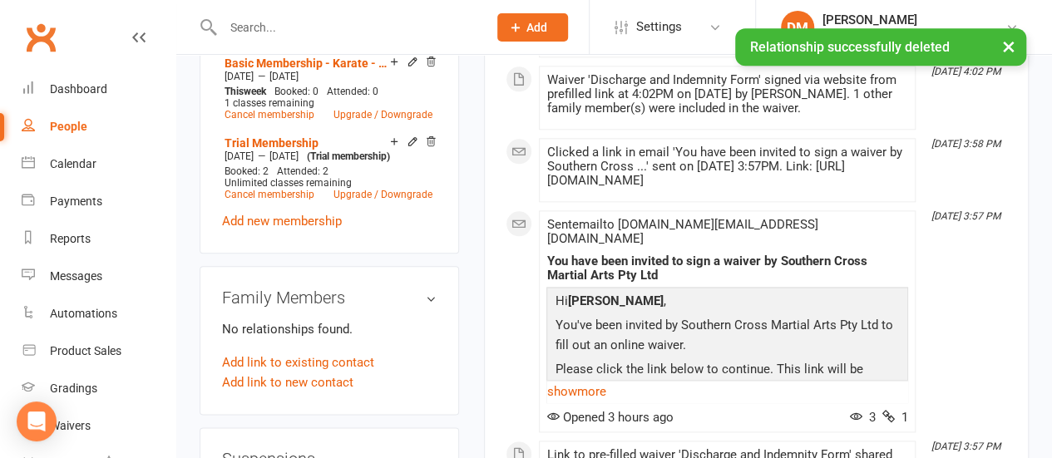
click at [329, 319] on p "No relationships found." at bounding box center [329, 329] width 215 height 20
click at [432, 289] on h3 "Family Members" at bounding box center [329, 298] width 215 height 18
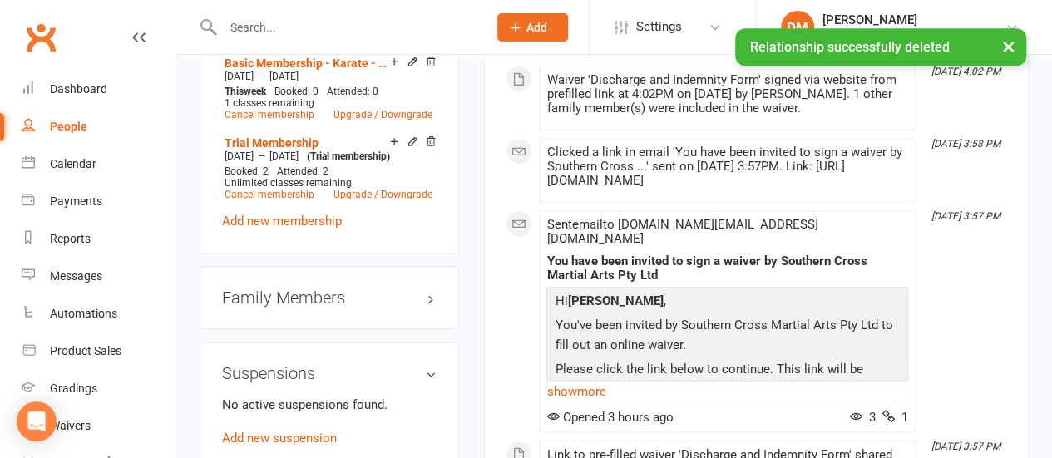
click at [324, 289] on h3 "Family Members" at bounding box center [329, 298] width 215 height 18
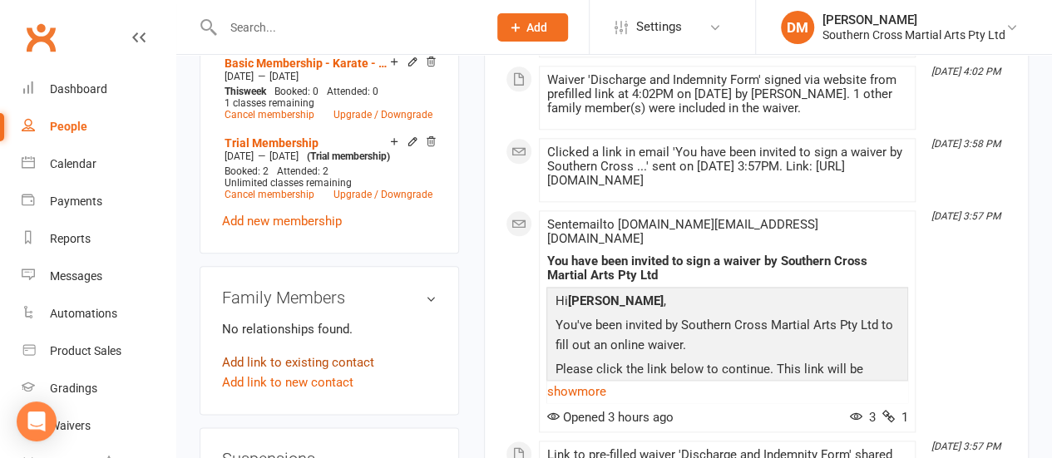
click at [284, 353] on link "Add link to existing contact" at bounding box center [298, 363] width 152 height 20
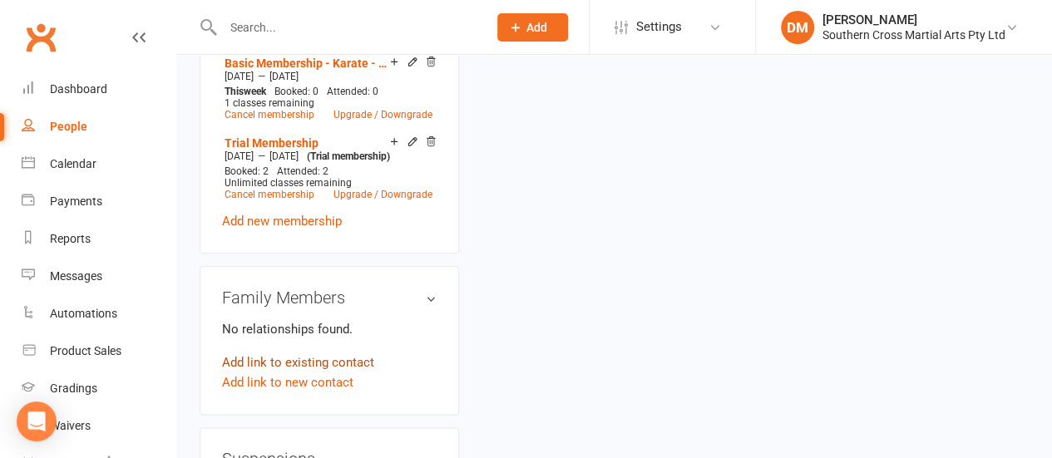
scroll to position [113, 0]
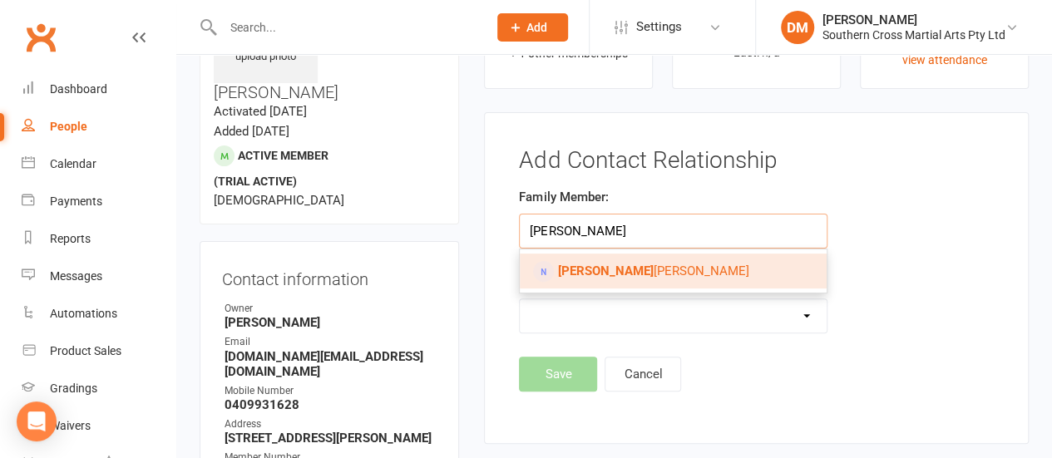
type input "Shane"
click at [674, 276] on link "Shane Rogers" at bounding box center [673, 271] width 306 height 35
type input "Shane Rogers"
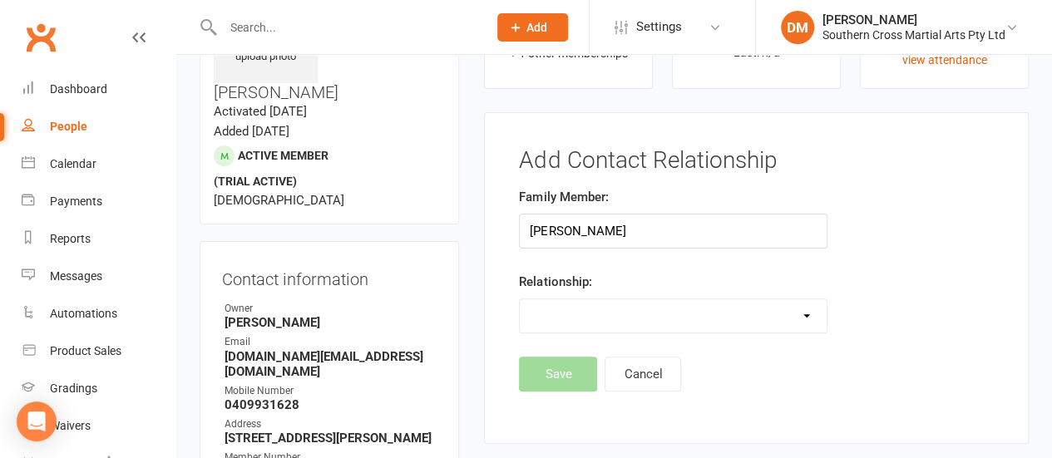
click at [642, 318] on select "Parent / Guardian Child Sibling (parent not in system) Spouse / Partner Cousin …" at bounding box center [673, 315] width 306 height 33
select select "0"
click at [520, 299] on select "Parent / Guardian Child Sibling (parent not in system) Spouse / Partner Cousin …" at bounding box center [673, 315] width 306 height 33
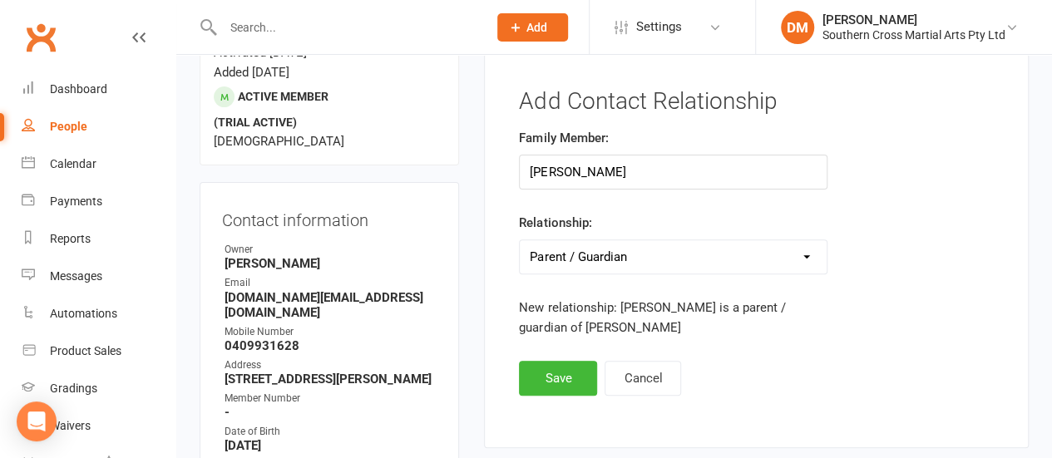
scroll to position [196, 0]
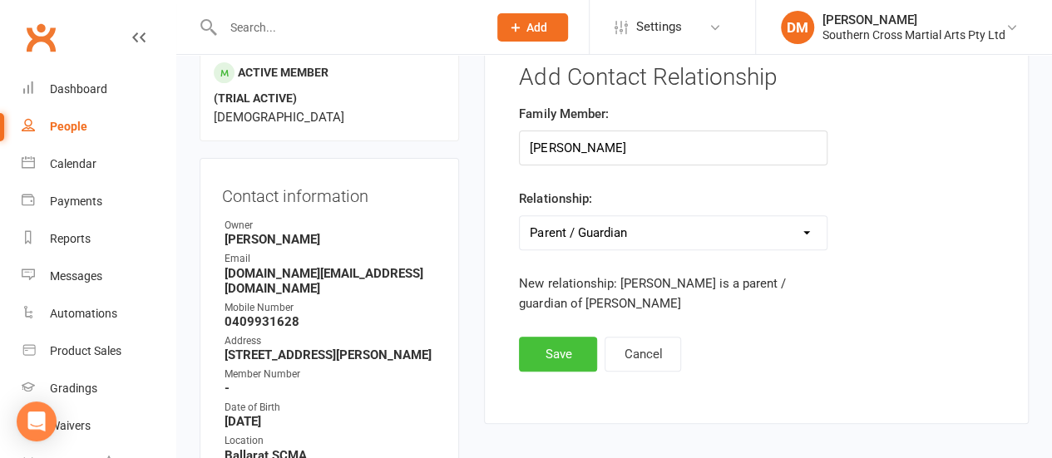
click at [557, 355] on button "Save" at bounding box center [558, 354] width 78 height 35
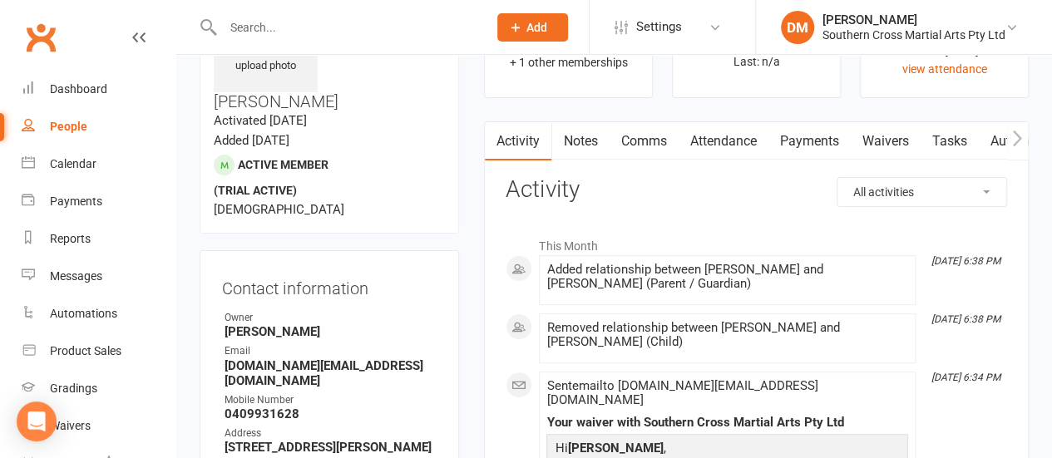
scroll to position [0, 0]
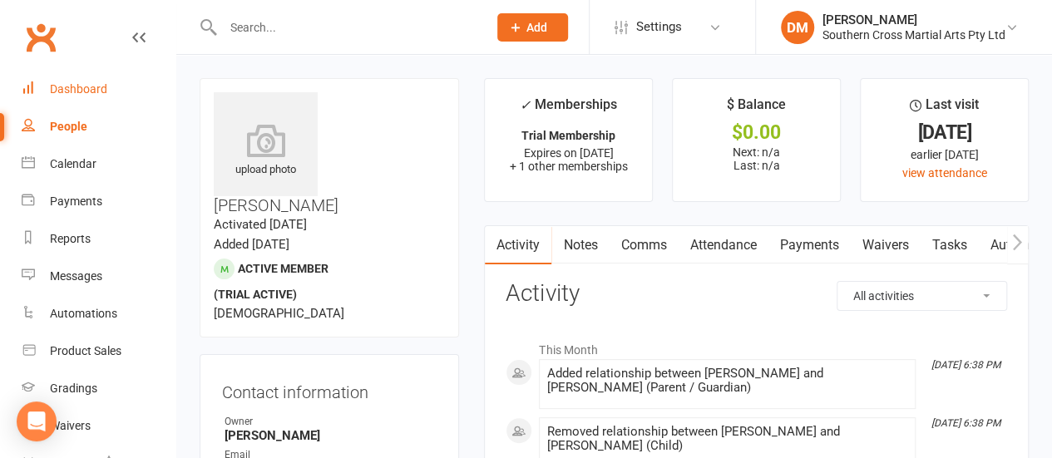
click at [78, 90] on div "Dashboard" at bounding box center [78, 88] width 57 height 13
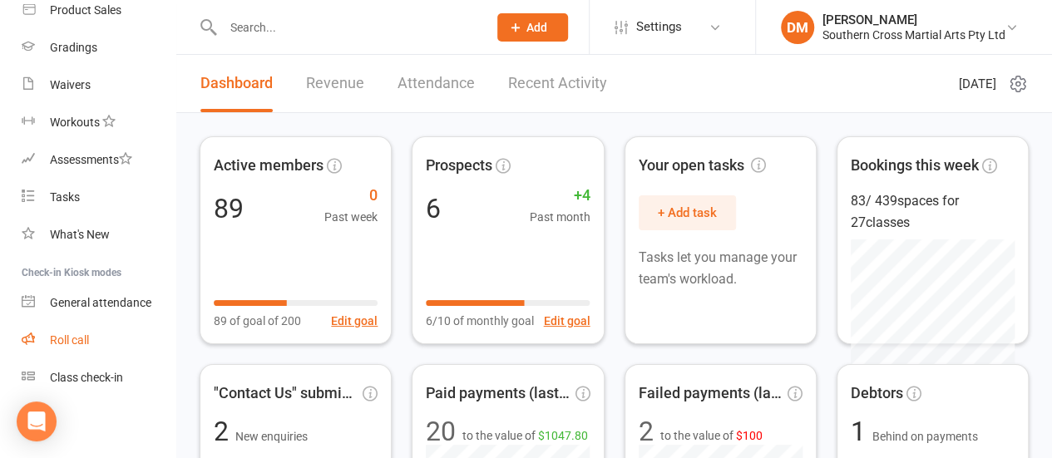
click at [74, 345] on div "Roll call" at bounding box center [69, 340] width 39 height 13
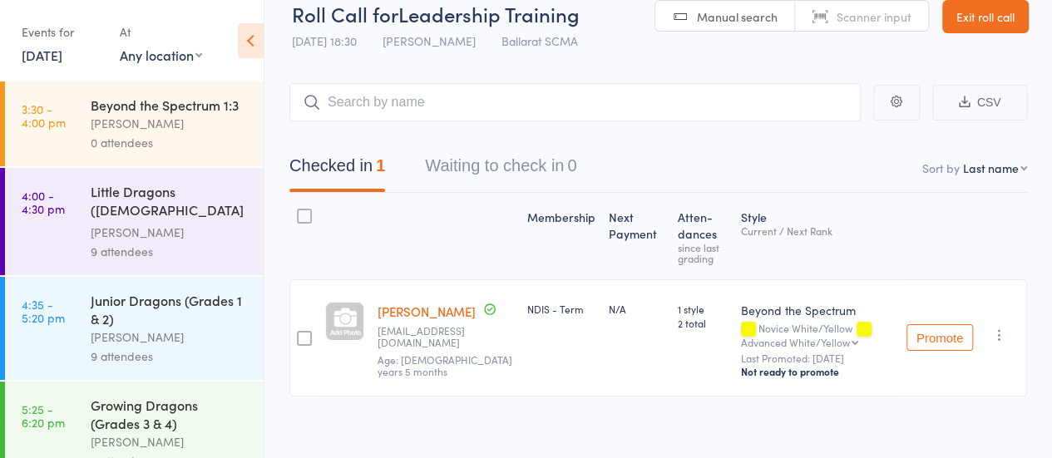
scroll to position [33, 0]
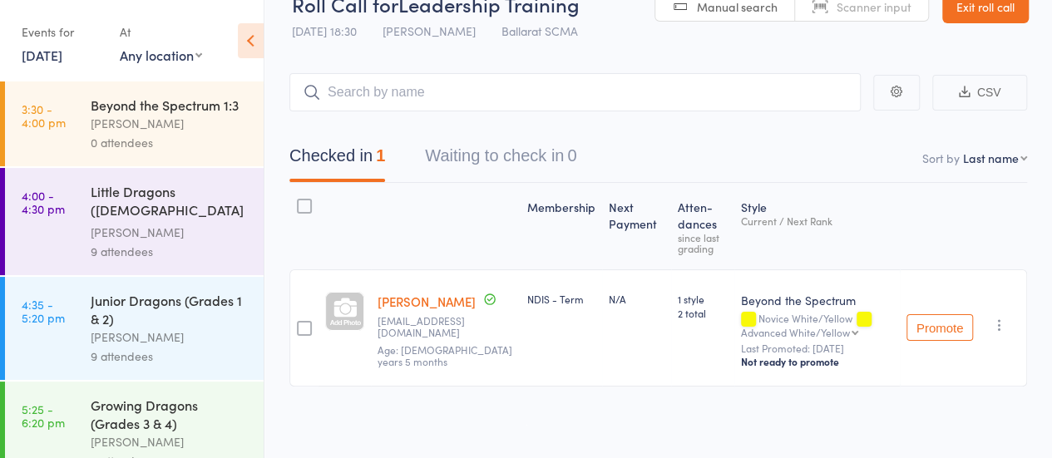
click at [201, 322] on div "Junior Dragons (Grades 1 & 2)" at bounding box center [170, 309] width 159 height 37
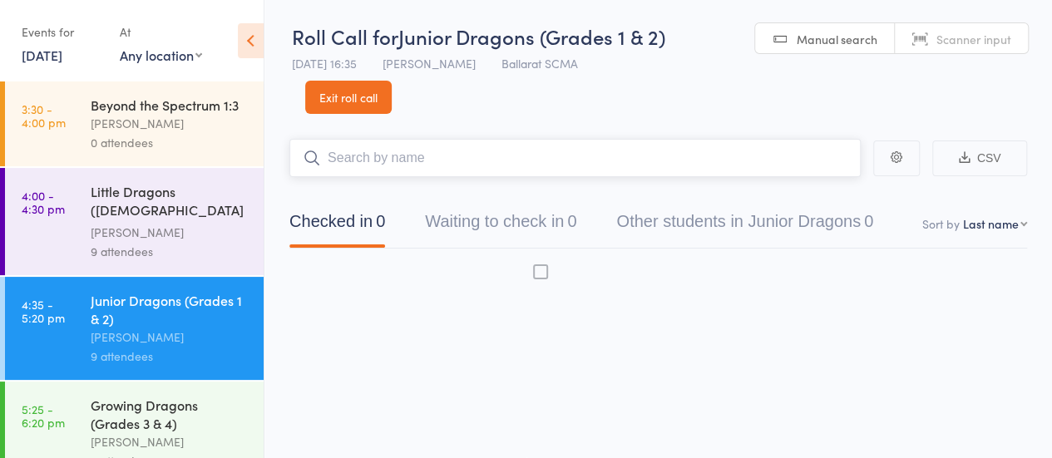
scroll to position [1, 0]
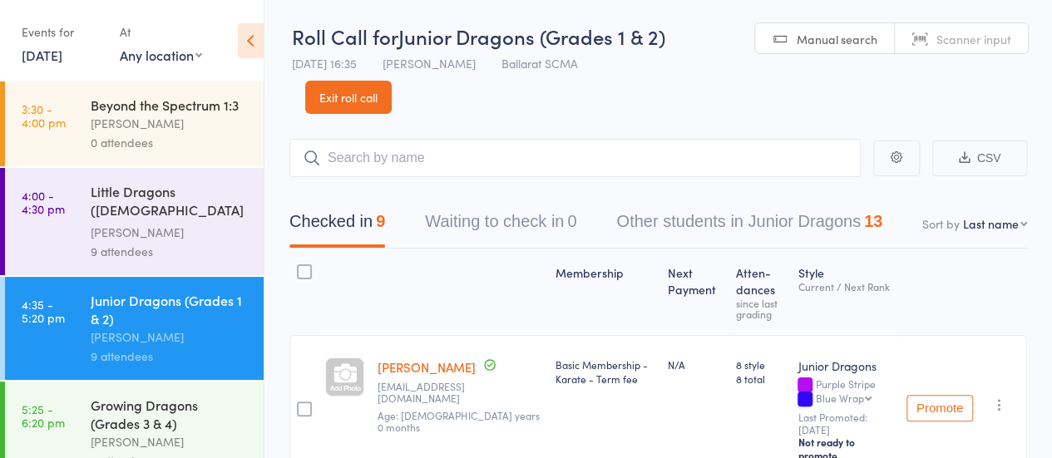
click at [998, 397] on icon "button" at bounding box center [999, 405] width 17 height 17
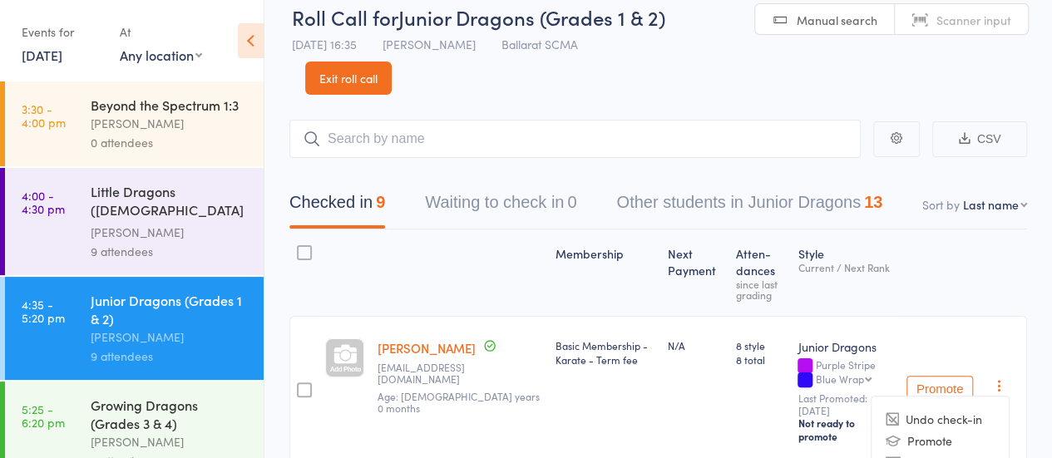
scroll to position [0, 0]
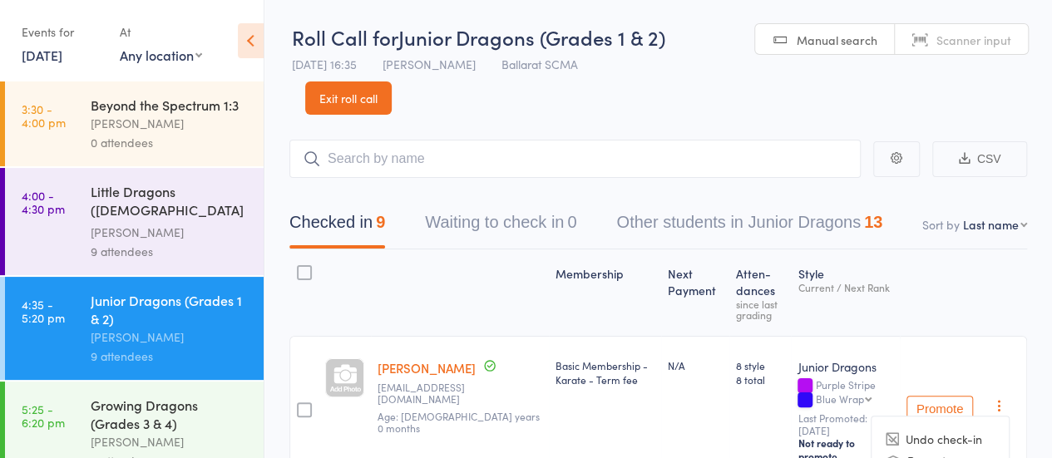
click at [343, 96] on link "Exit roll call" at bounding box center [348, 98] width 86 height 33
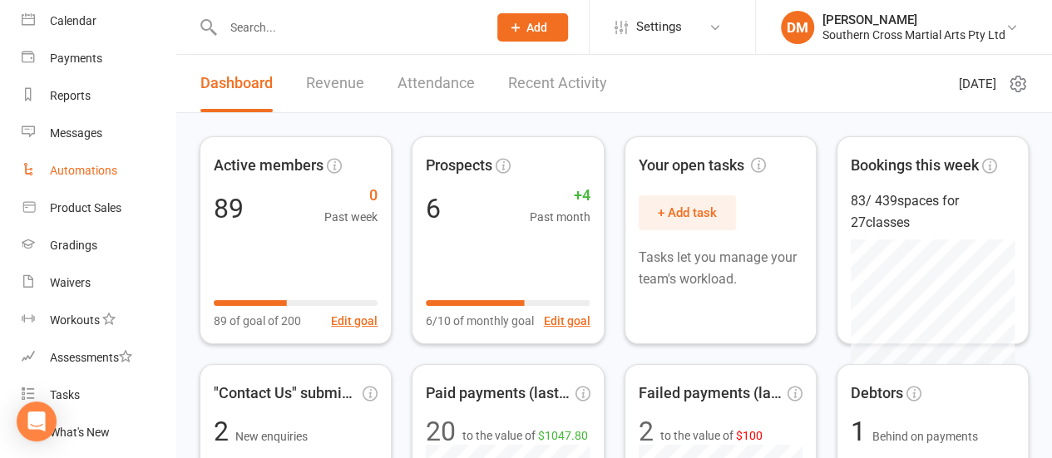
scroll to position [166, 0]
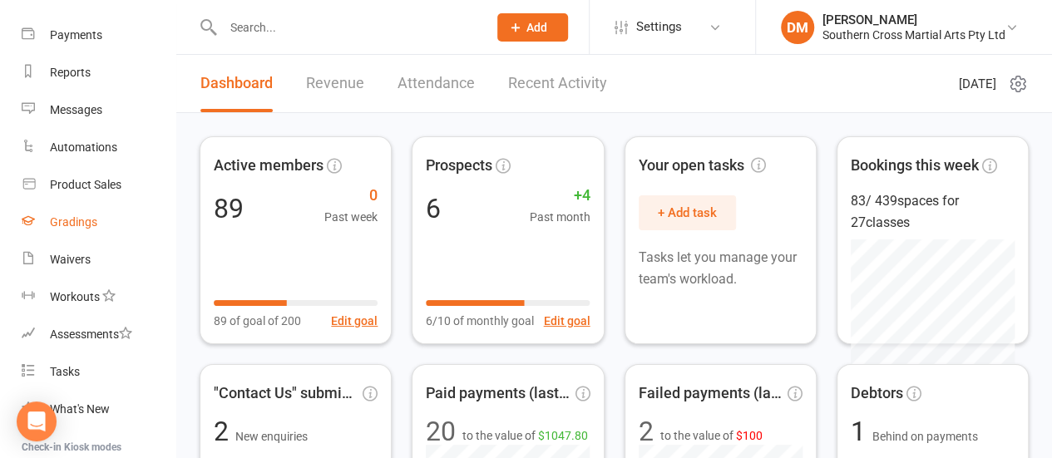
click at [78, 228] on div "Gradings" at bounding box center [73, 221] width 47 height 13
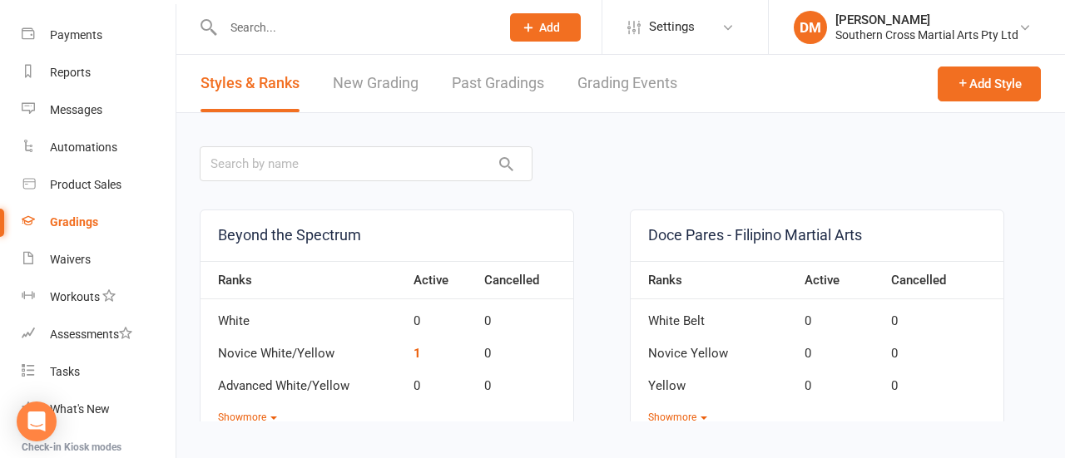
click at [624, 86] on link "Grading Events" at bounding box center [627, 83] width 100 height 57
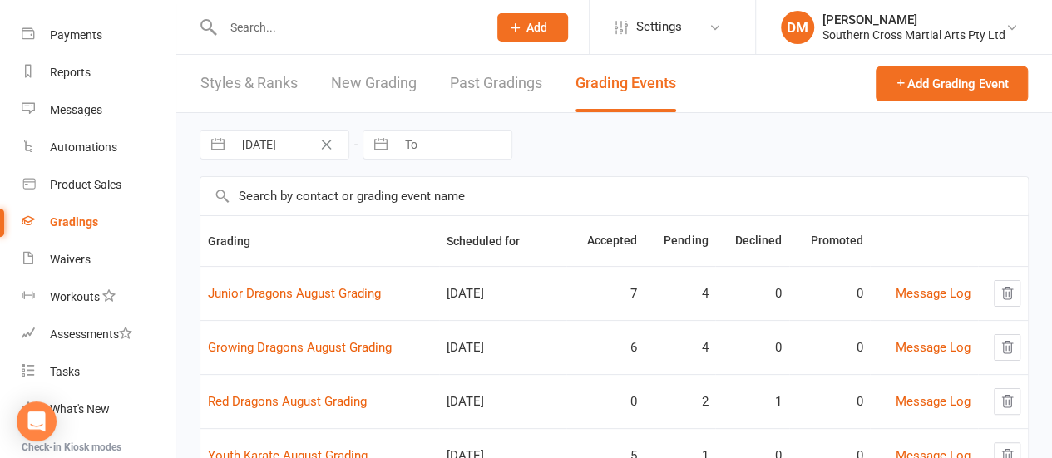
scroll to position [83, 0]
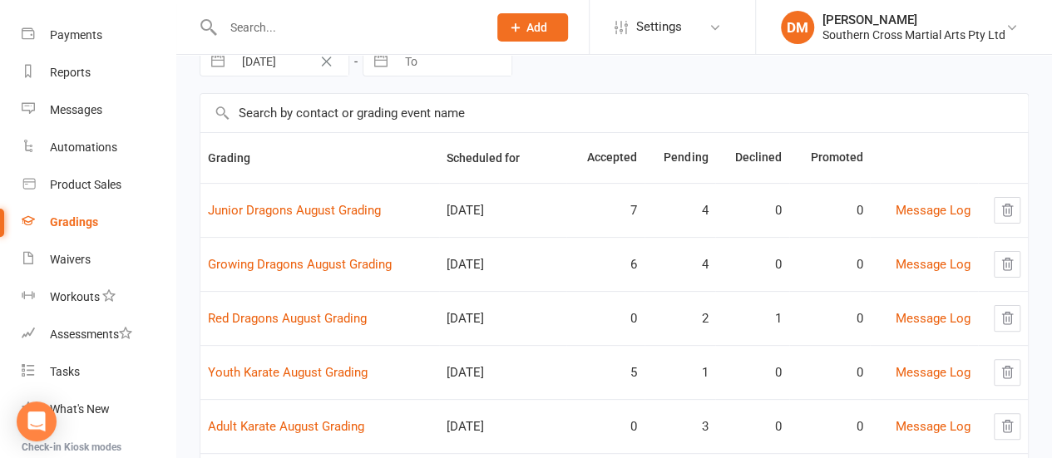
drag, startPoint x: 409, startPoint y: 247, endPoint x: 446, endPoint y: 200, distance: 59.9
click at [422, 234] on tbody "Junior Dragons August Grading [DATE] 7 4 0 0 Message Log Growing Dragons August…" at bounding box center [614, 318] width 828 height 270
